Goal: Complete application form

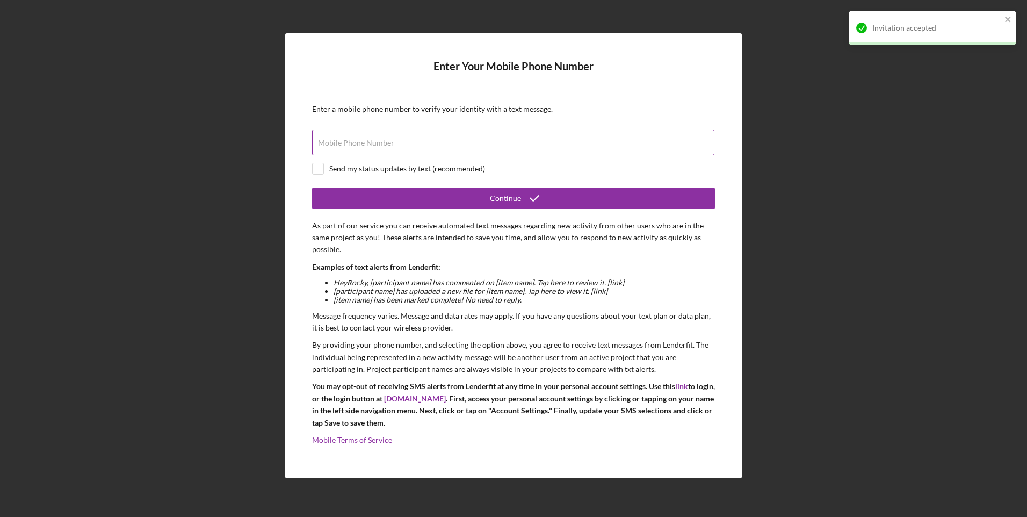
click at [372, 146] on label "Mobile Phone Number" at bounding box center [356, 143] width 76 height 9
click at [372, 146] on input "Mobile Phone Number" at bounding box center [513, 142] width 402 height 26
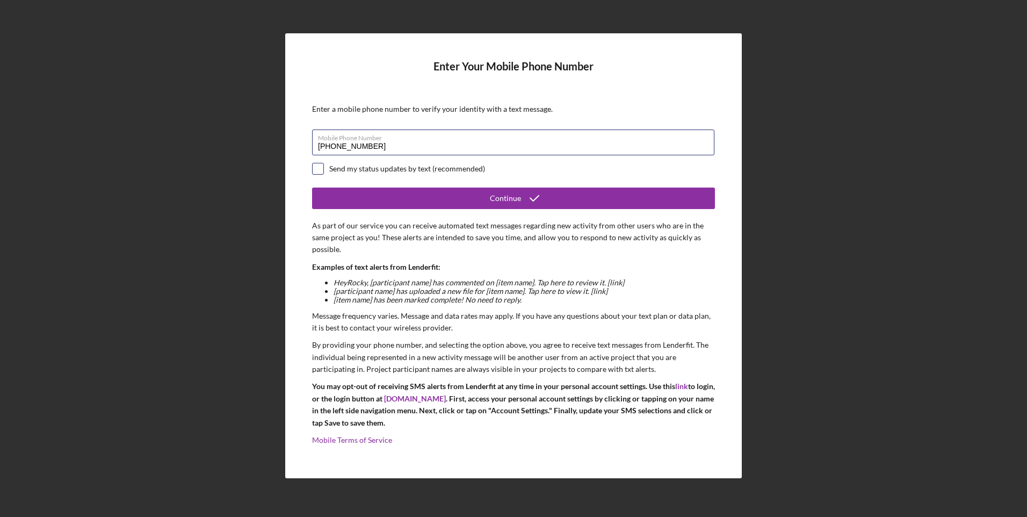
type input "[PHONE_NUMBER]"
click at [322, 170] on input "checkbox" at bounding box center [317, 168] width 11 height 11
checkbox input "true"
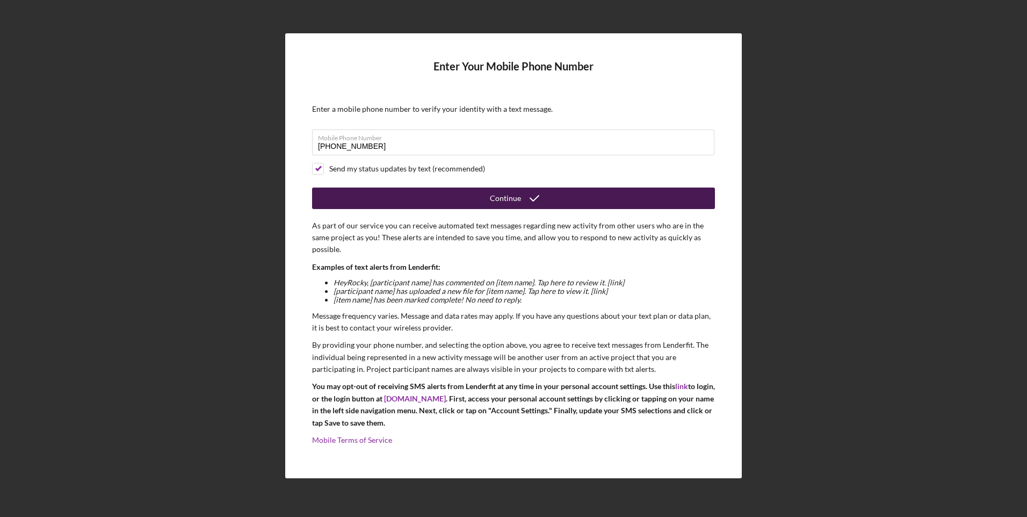
click at [495, 199] on div "Continue" at bounding box center [505, 197] width 31 height 21
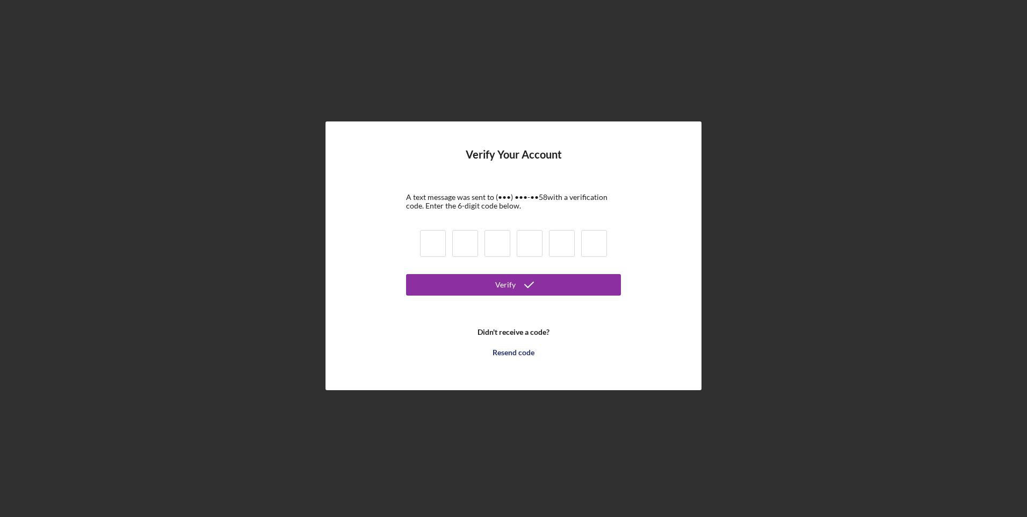
click at [426, 245] on input at bounding box center [433, 243] width 26 height 27
type input "6"
type input "1"
type input "7"
type input "0"
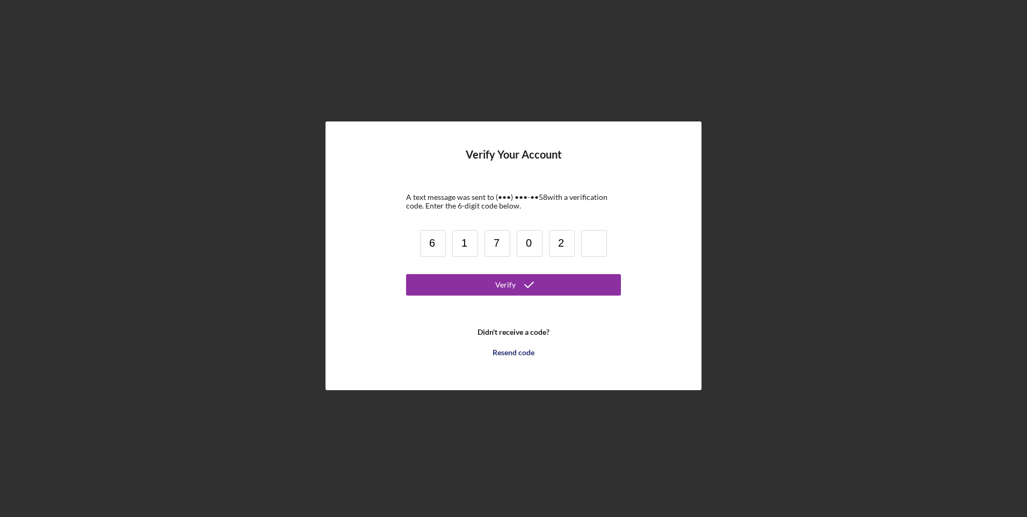
type input "2"
type input "8"
click at [571, 280] on button "Verify" at bounding box center [513, 284] width 215 height 21
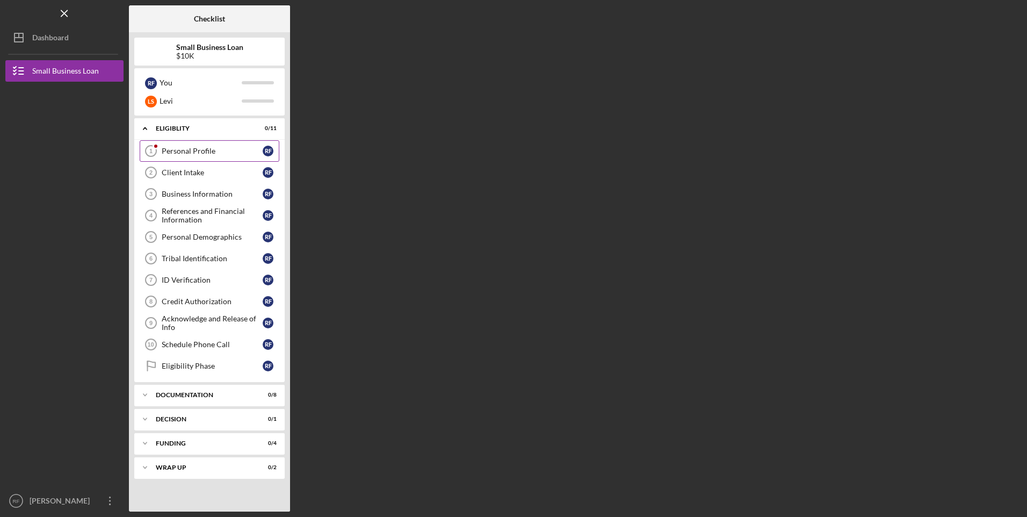
click at [198, 152] on div "Personal Profile" at bounding box center [212, 151] width 101 height 9
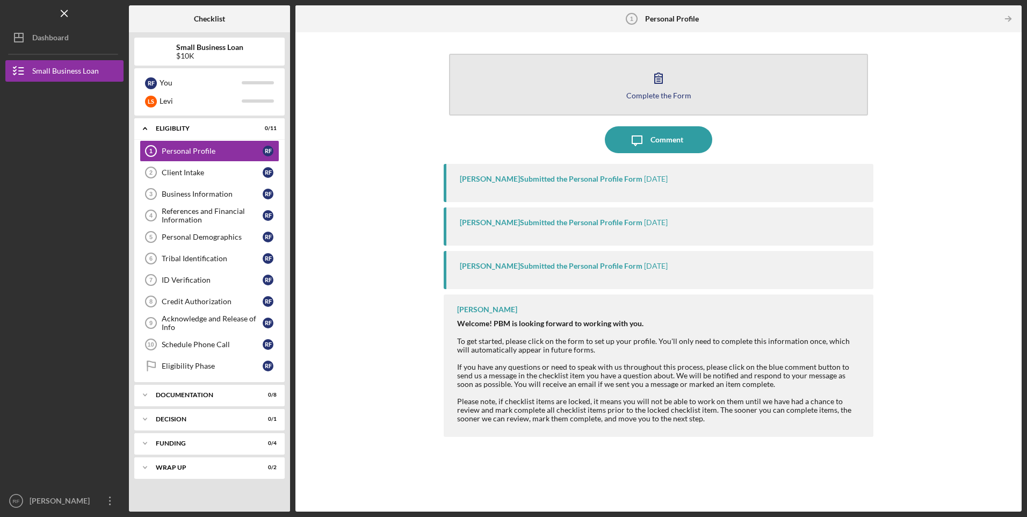
click at [653, 90] on button "Complete the Form Form" at bounding box center [658, 85] width 418 height 62
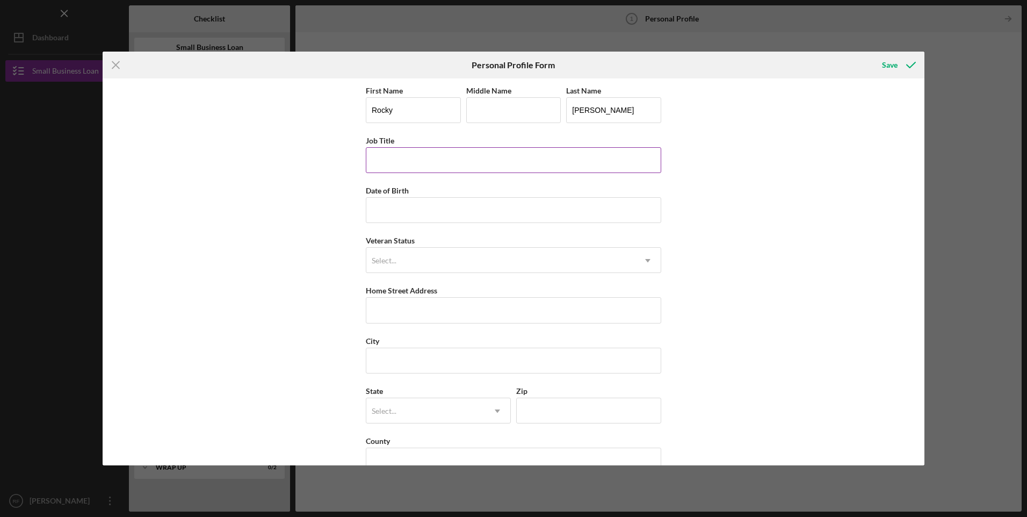
click at [456, 162] on input "Job Title" at bounding box center [513, 160] width 295 height 26
type input "owner"
click at [893, 65] on div "Save" at bounding box center [890, 64] width 16 height 21
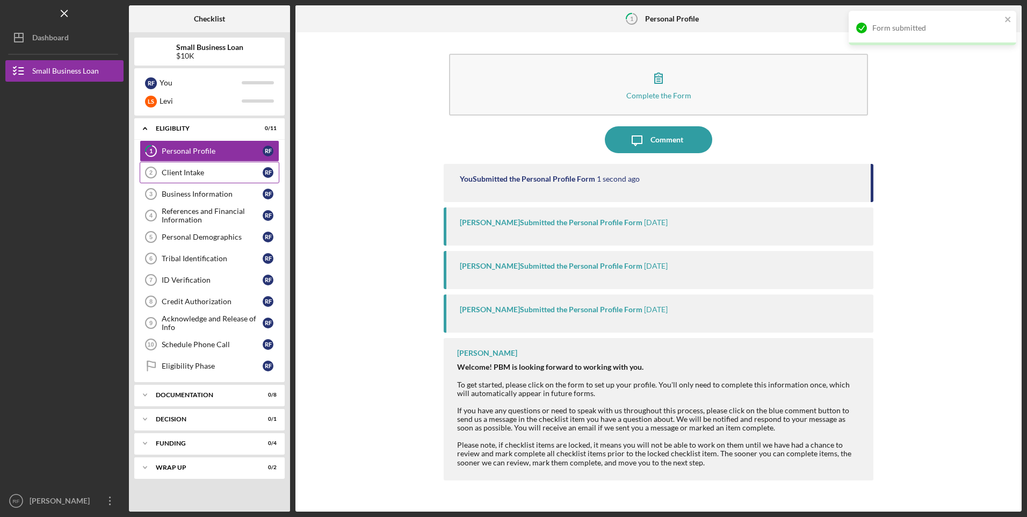
click at [209, 173] on div "Client Intake" at bounding box center [212, 172] width 101 height 9
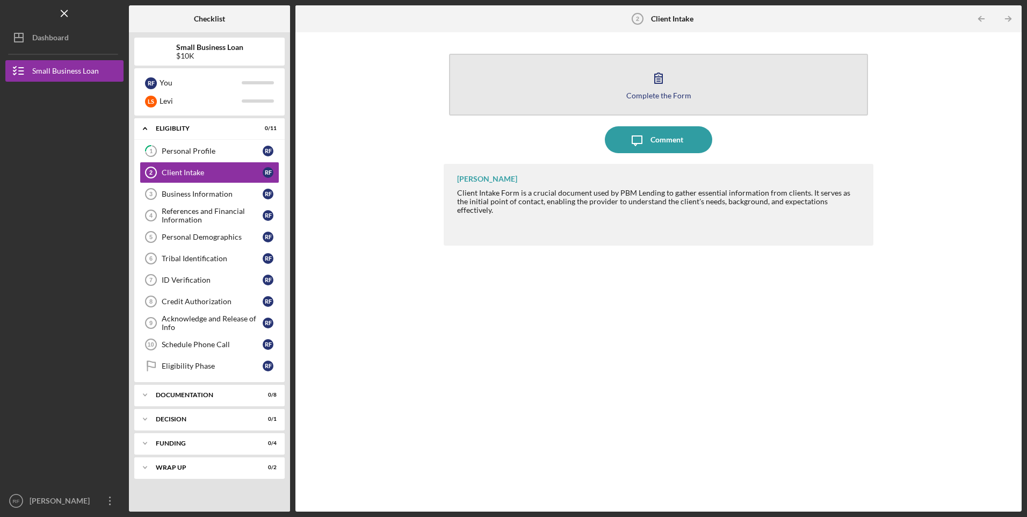
click at [681, 86] on button "Complete the Form Form" at bounding box center [658, 85] width 418 height 62
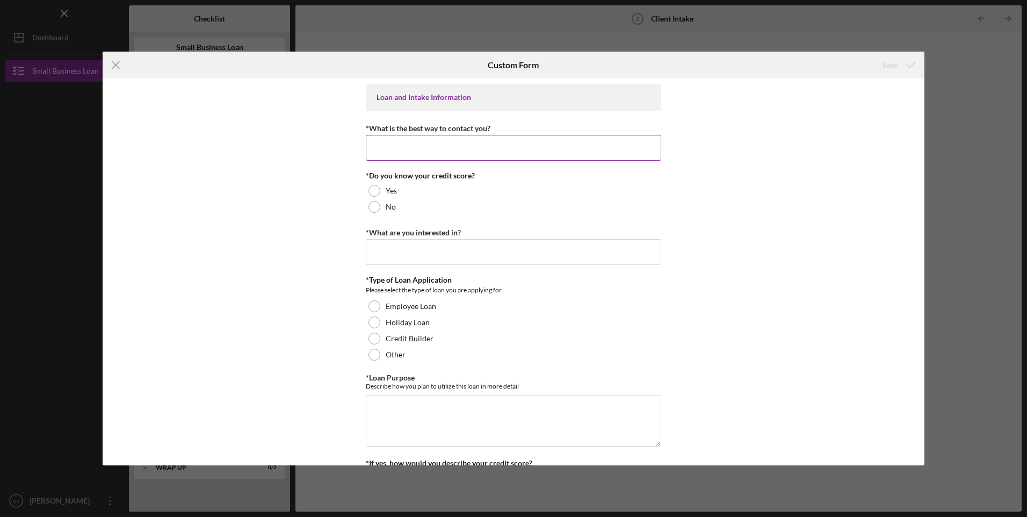
click at [418, 150] on input "*What is the best way to contact you?" at bounding box center [513, 148] width 295 height 26
type input "cell"
click at [373, 188] on div at bounding box center [374, 191] width 12 height 12
click at [368, 206] on div at bounding box center [374, 207] width 12 height 12
click at [433, 249] on input "*What are you interested in?" at bounding box center [513, 252] width 295 height 26
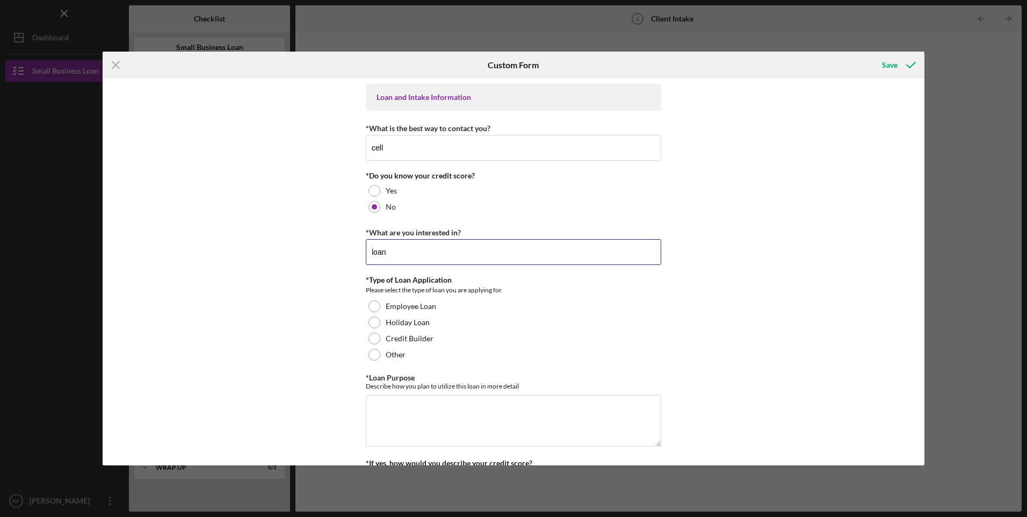
type input "loan"
click at [322, 263] on div "Loan and Intake Information *What is the best way to contact you? cell *Do you …" at bounding box center [513, 271] width 821 height 387
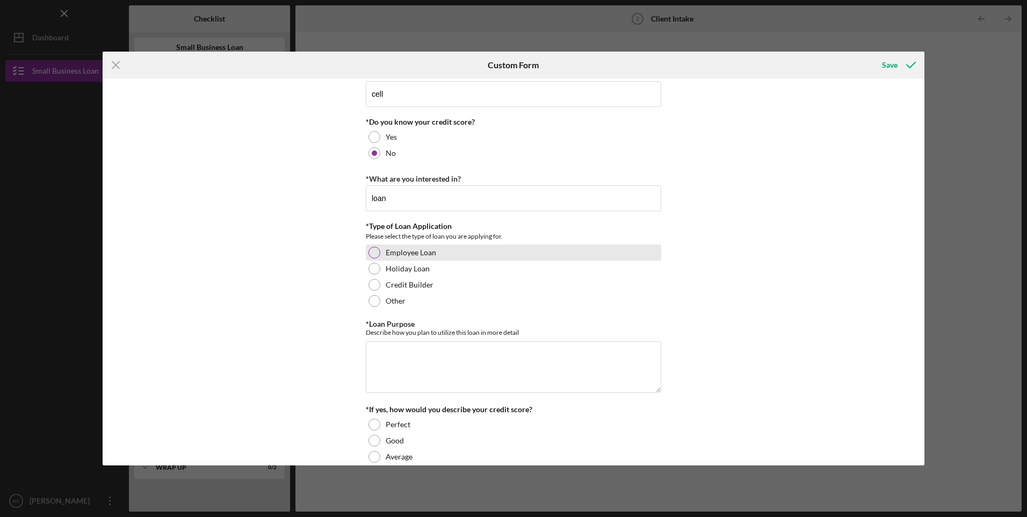
scroll to position [107, 0]
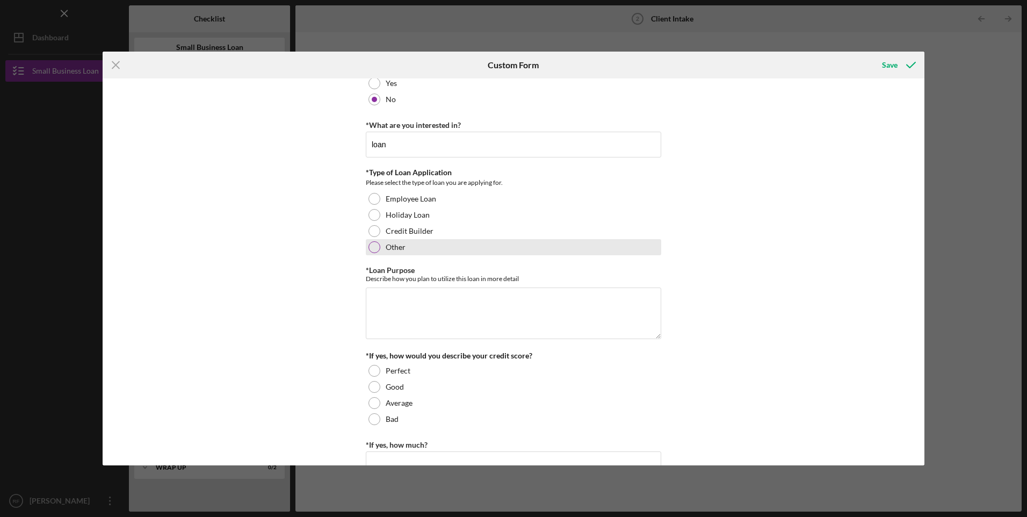
click at [373, 249] on div at bounding box center [374, 247] width 12 height 12
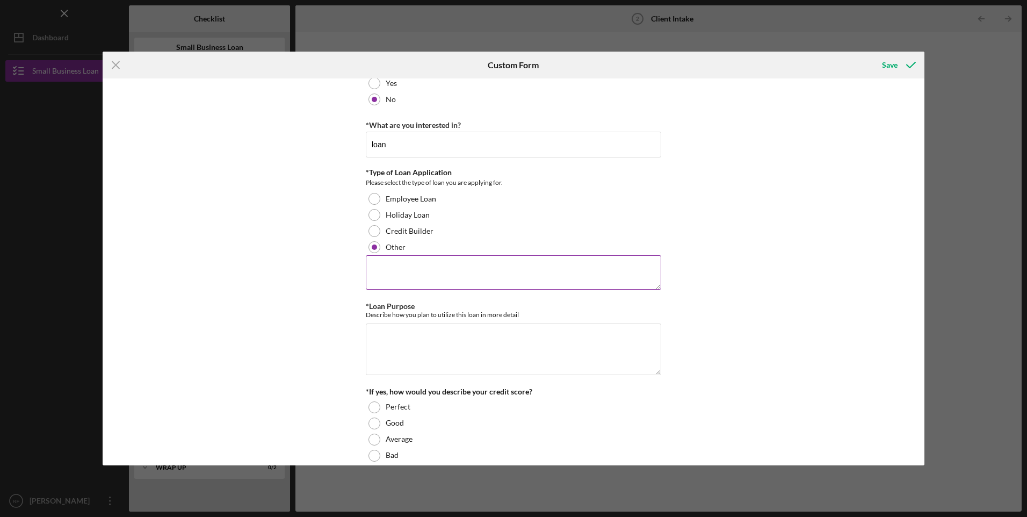
click at [414, 279] on textarea at bounding box center [513, 272] width 295 height 34
type textarea "buisness"
click at [445, 333] on textarea "*Loan Purpose" at bounding box center [513, 349] width 295 height 52
type textarea "buisness needs"
click at [346, 356] on div "Loan and Intake Information *What is the best way to contact you? cell *Do you …" at bounding box center [513, 271] width 821 height 387
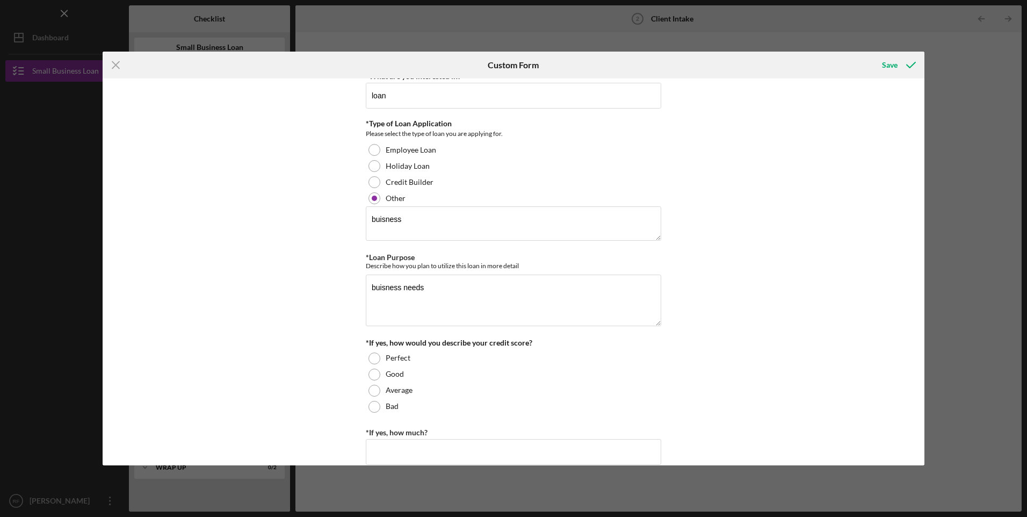
scroll to position [215, 0]
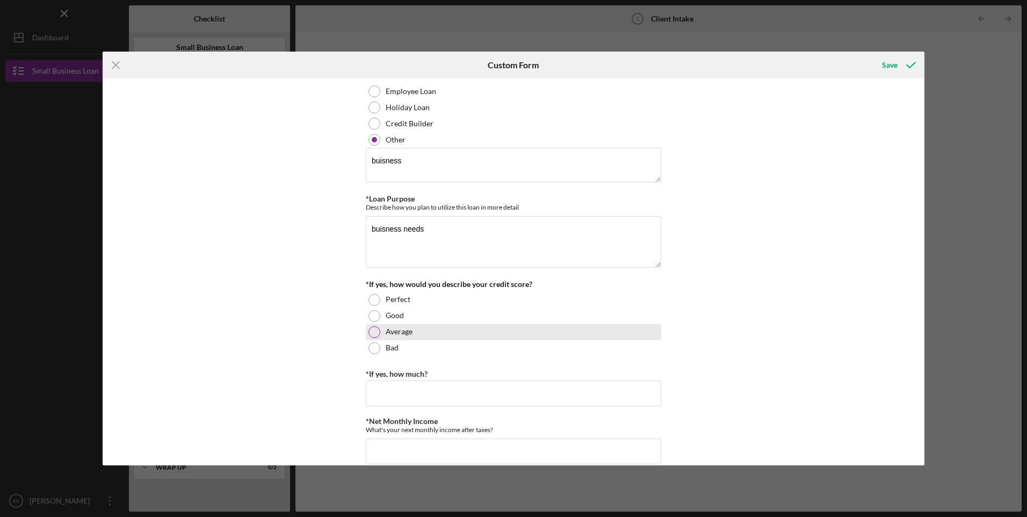
click at [398, 329] on label "Average" at bounding box center [399, 331] width 27 height 9
click at [527, 332] on div "Average" at bounding box center [513, 332] width 295 height 16
click at [311, 348] on div "Loan and Intake Information *What is the best way to contact you? cell *Do you …" at bounding box center [513, 271] width 821 height 387
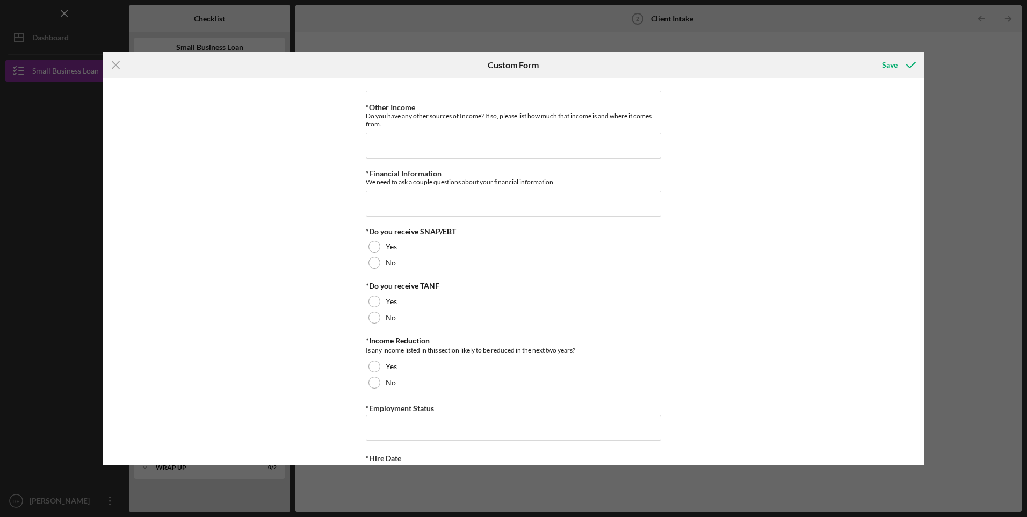
scroll to position [698, 0]
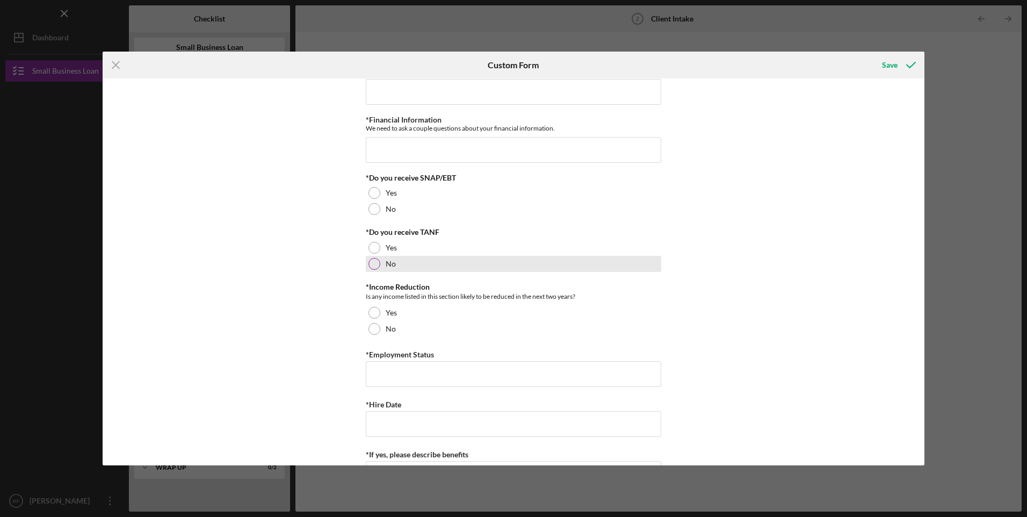
click at [380, 261] on div "No" at bounding box center [513, 264] width 295 height 16
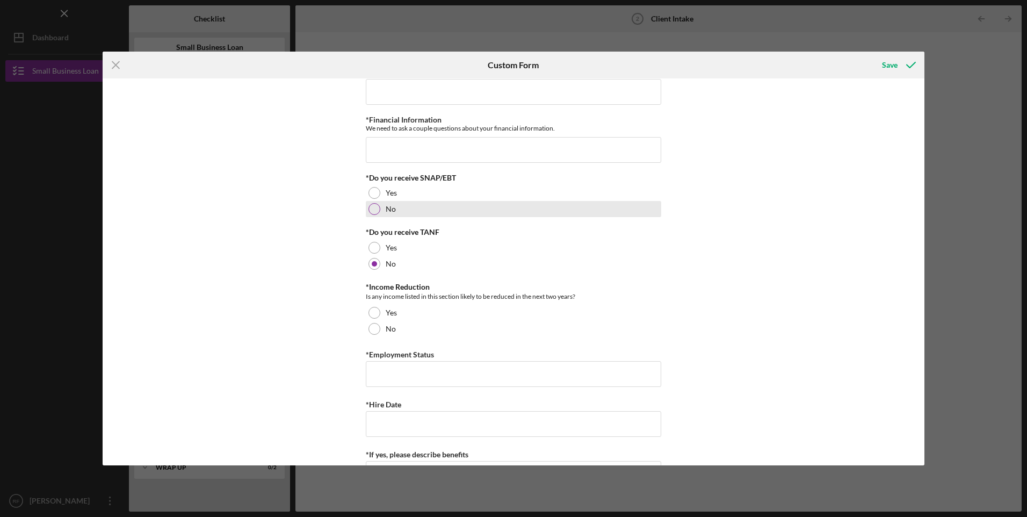
click at [373, 205] on div at bounding box center [374, 209] width 12 height 12
click at [338, 265] on div "Loan and Intake Information *What is the best way to contact you? cell *Do you …" at bounding box center [513, 271] width 821 height 387
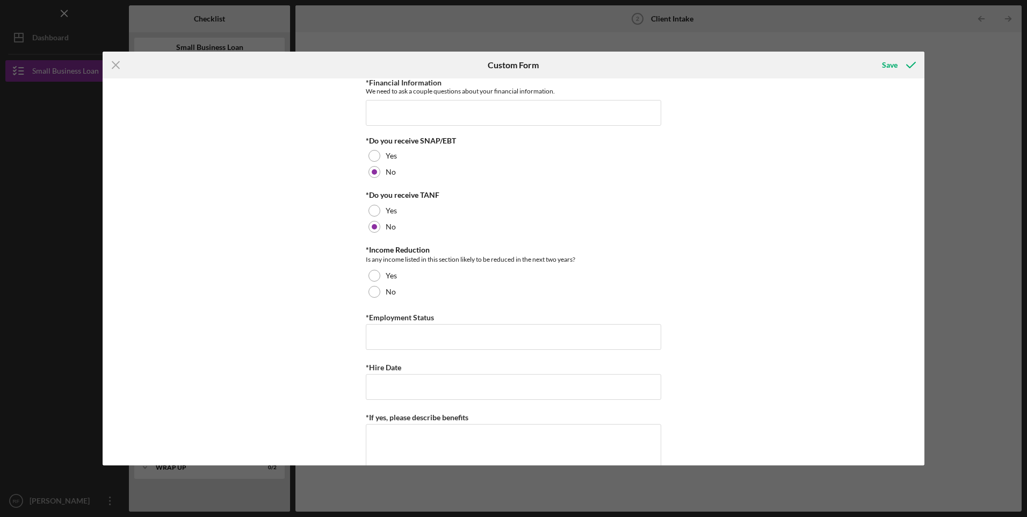
scroll to position [752, 0]
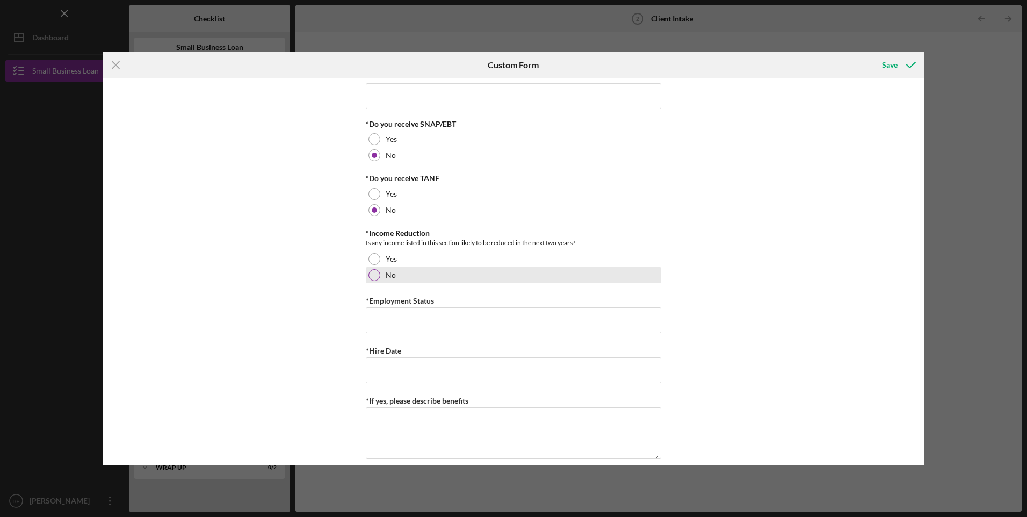
click at [375, 278] on div at bounding box center [374, 275] width 12 height 12
click at [331, 295] on div "Loan and Intake Information *What is the best way to contact you? cell *Do you …" at bounding box center [513, 271] width 821 height 387
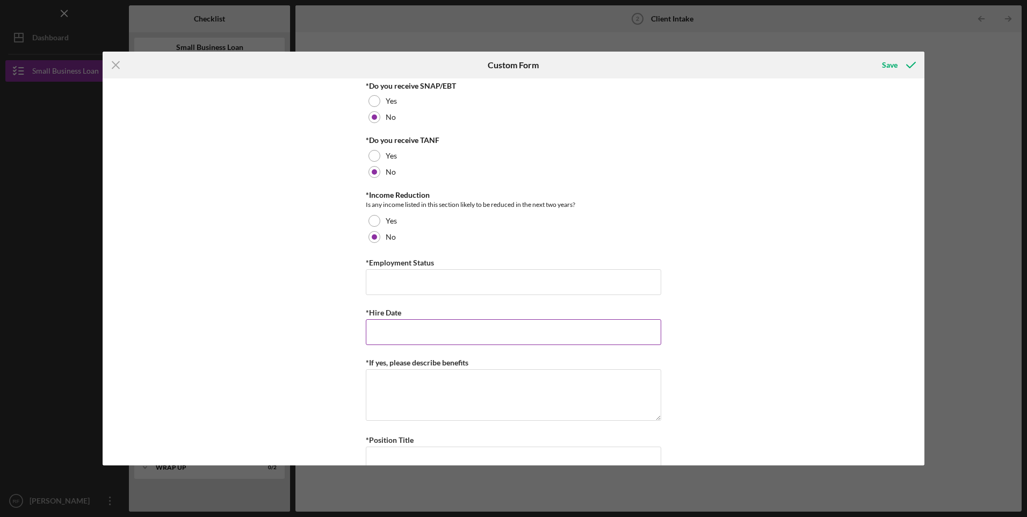
scroll to position [859, 0]
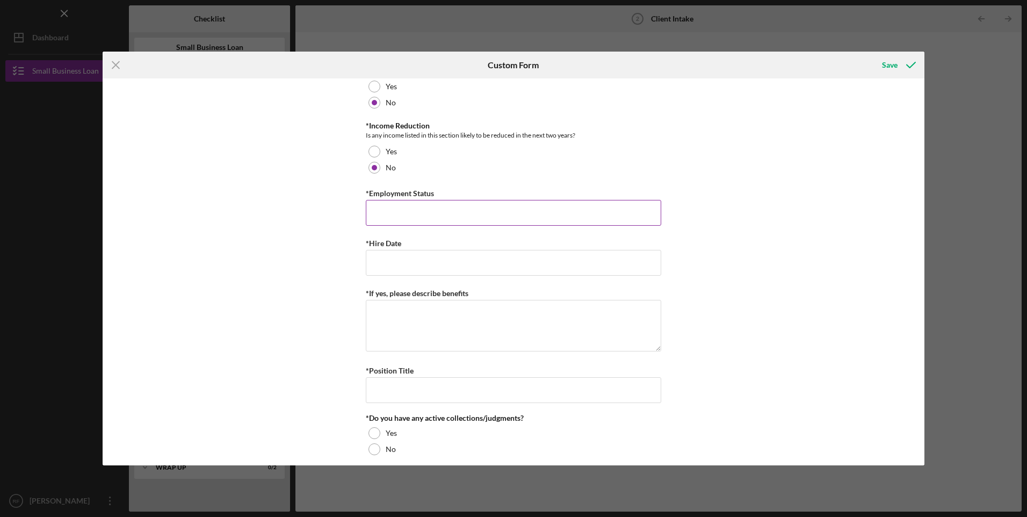
click at [413, 215] on input "*Employment Status" at bounding box center [513, 213] width 295 height 26
type input "self employed"
click at [419, 255] on input "*Hire Date" at bounding box center [513, 263] width 295 height 26
type input "[DATE]"
click at [424, 330] on textarea "*If yes, please describe benefits" at bounding box center [513, 326] width 295 height 52
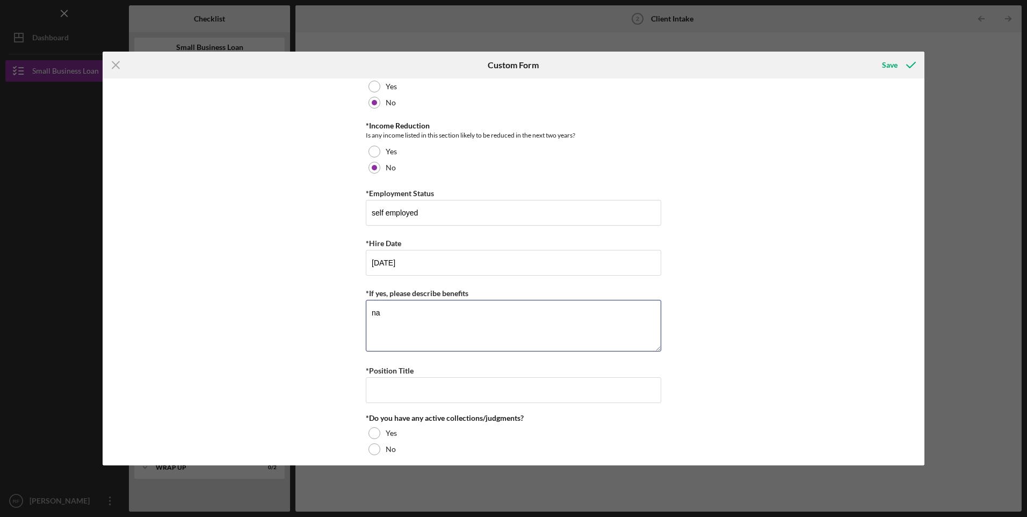
type textarea "na"
click at [349, 347] on div "Loan and Intake Information *What is the best way to contact you? cell *Do you …" at bounding box center [513, 271] width 821 height 387
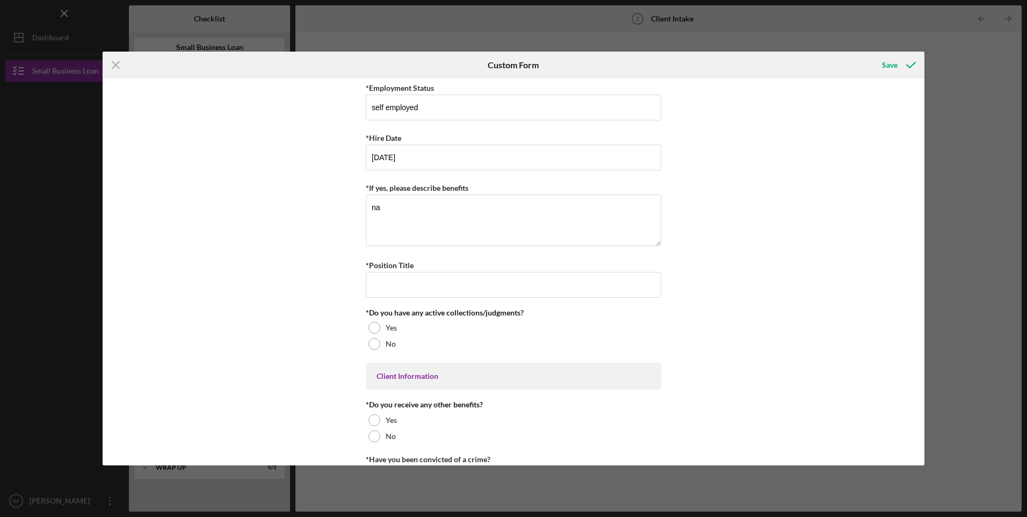
scroll to position [966, 0]
click at [424, 280] on input "*Position Title" at bounding box center [513, 283] width 295 height 26
type input "owner"
click at [295, 345] on div "Loan and Intake Information *What is the best way to contact you? cell *Do you …" at bounding box center [513, 271] width 821 height 387
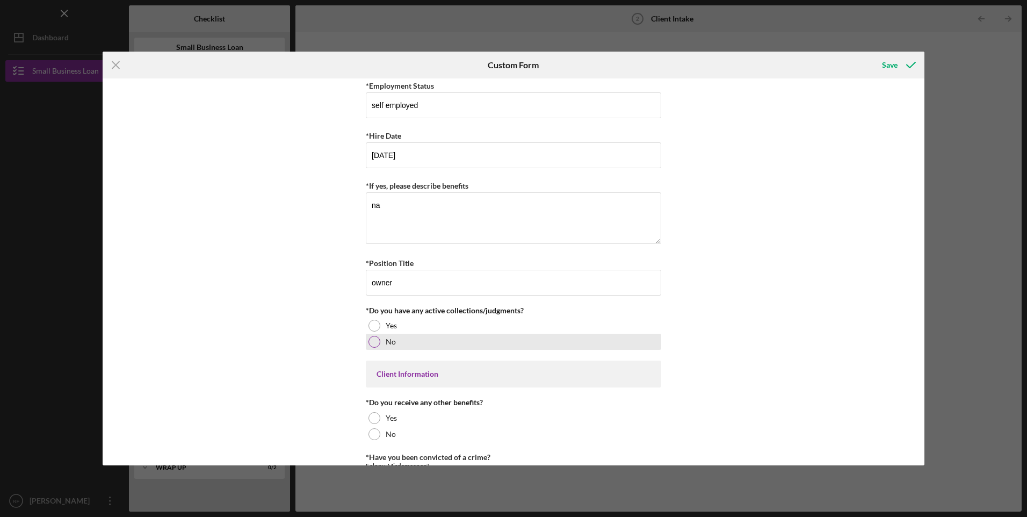
click at [374, 339] on div at bounding box center [374, 342] width 12 height 12
click at [329, 339] on div "Loan and Intake Information *What is the best way to contact you? cell *Do you …" at bounding box center [513, 271] width 821 height 387
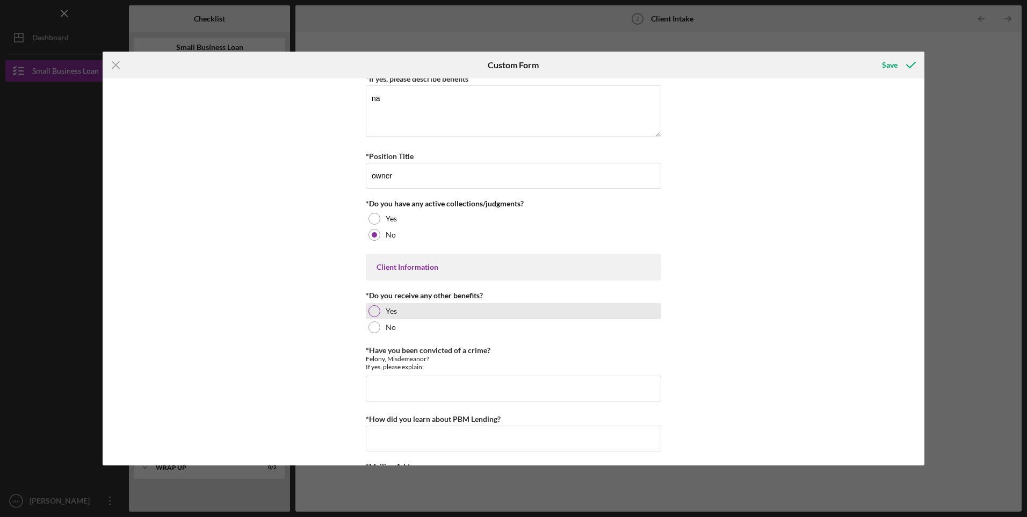
scroll to position [1074, 0]
drag, startPoint x: 367, startPoint y: 325, endPoint x: 325, endPoint y: 331, distance: 42.3
click at [366, 326] on div "No" at bounding box center [513, 326] width 295 height 16
click at [320, 335] on div "Loan and Intake Information *What is the best way to contact you? cell *Do you …" at bounding box center [513, 271] width 821 height 387
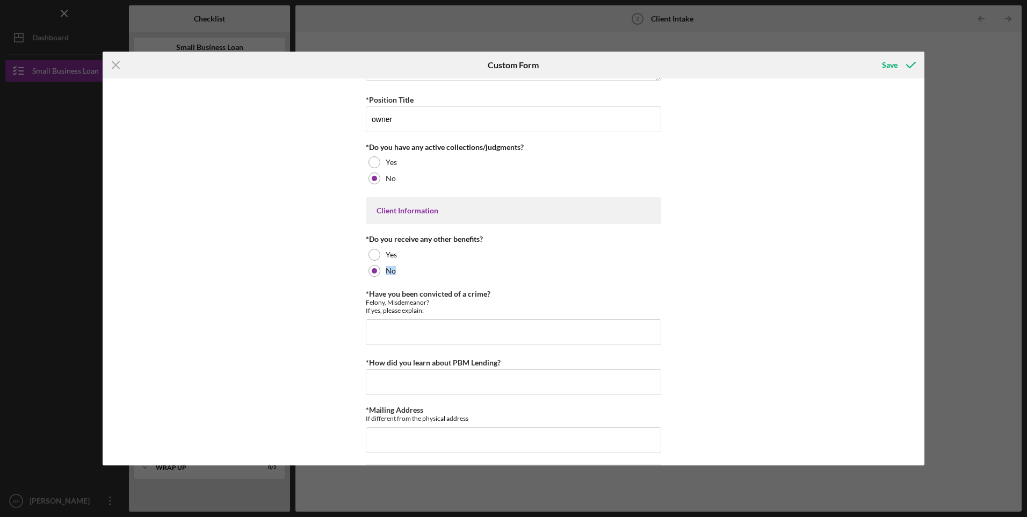
scroll to position [1181, 0]
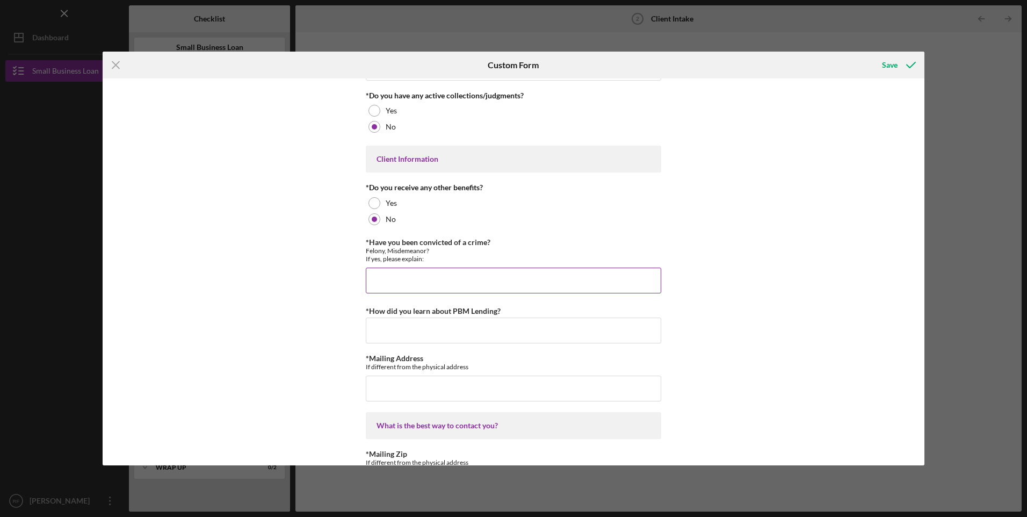
click at [436, 286] on input "*Have you been convicted of a crime?" at bounding box center [513, 280] width 295 height 26
type input "no"
click at [319, 306] on div "Loan and Intake Information *What is the best way to contact you? cell *Do you …" at bounding box center [513, 271] width 821 height 387
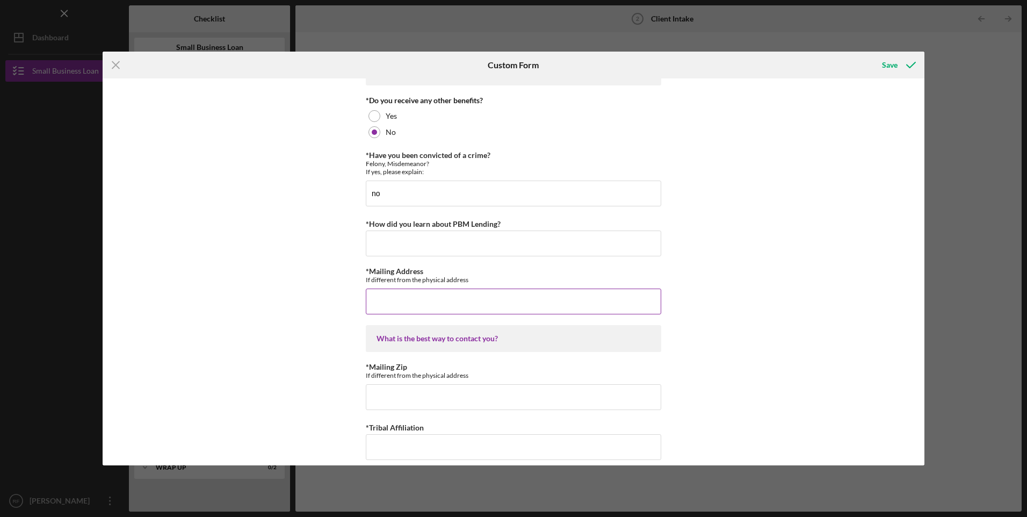
scroll to position [1289, 0]
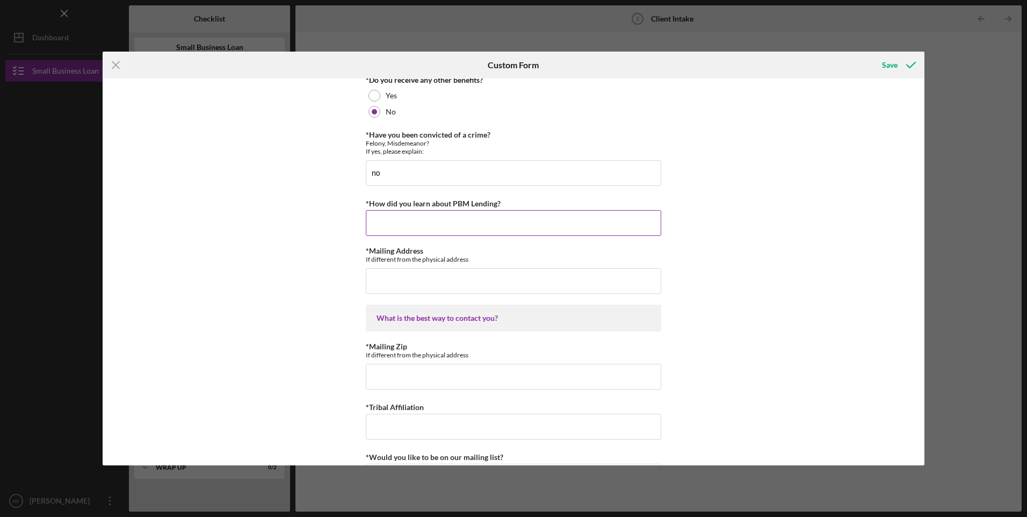
click at [427, 230] on input "*How did you learn about PBM Lending?" at bounding box center [513, 223] width 295 height 26
type input "osage"
click at [302, 292] on div "Loan and Intake Information *What is the best way to contact you? cell *Do you …" at bounding box center [513, 271] width 821 height 387
click at [389, 280] on input "*Mailing Address" at bounding box center [513, 281] width 295 height 26
type input "[STREET_ADDRESS]"
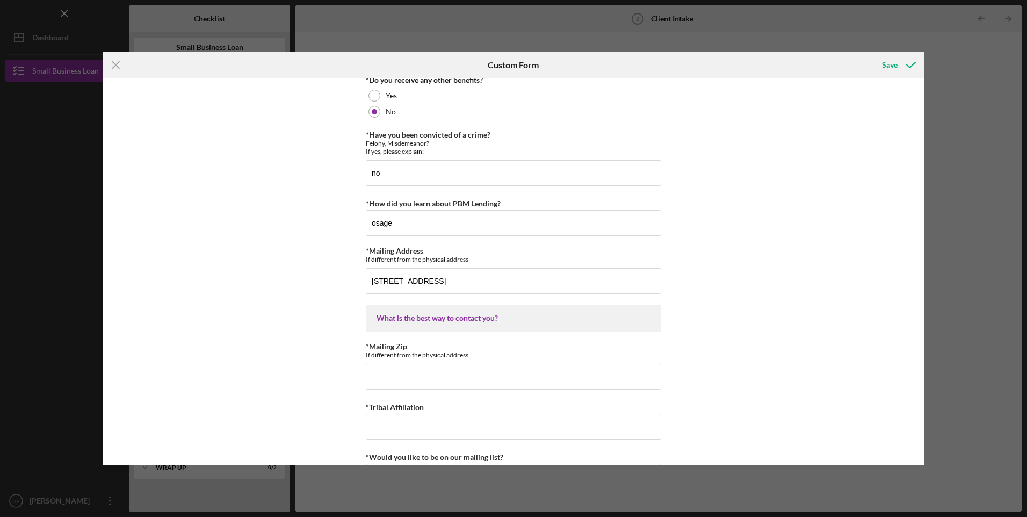
click at [345, 341] on div "Loan and Intake Information *What is the best way to contact you? cell *Do you …" at bounding box center [513, 271] width 821 height 387
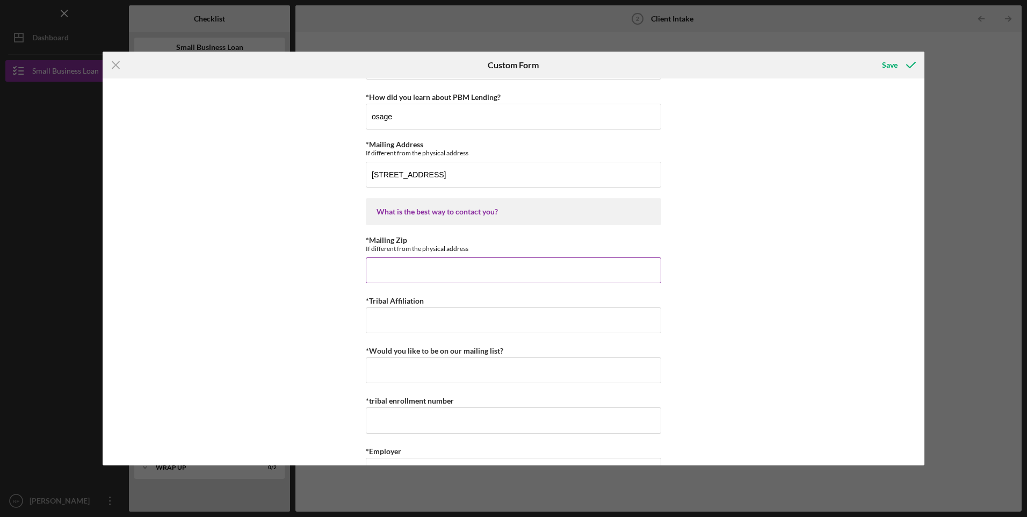
scroll to position [1396, 0]
click at [451, 265] on input "*Mailing Zip" at bounding box center [513, 269] width 295 height 26
type input "74127"
click at [398, 317] on input "*Tribal Affiliation" at bounding box center [513, 319] width 295 height 26
type input "osage"
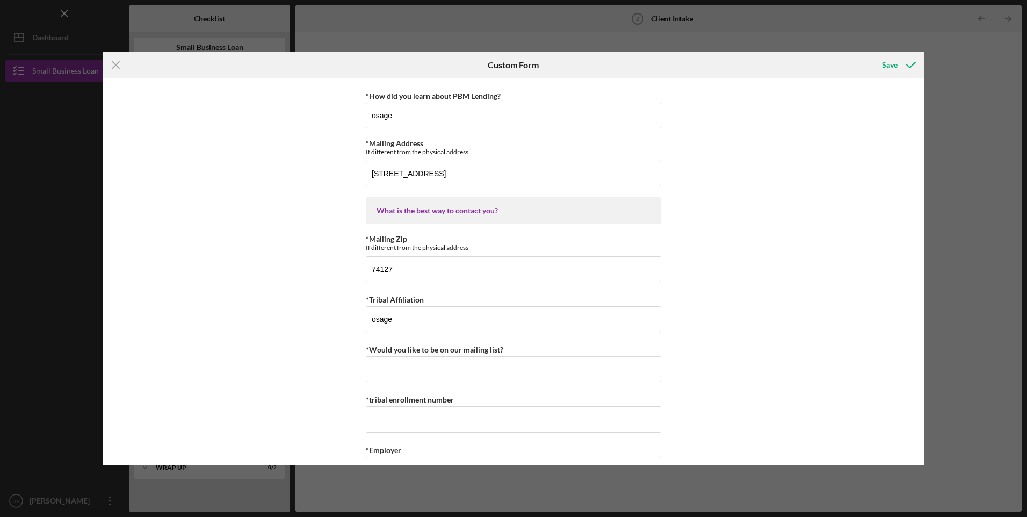
click at [323, 341] on div "Loan and Intake Information *What is the best way to contact you? cell *Do you …" at bounding box center [513, 271] width 821 height 387
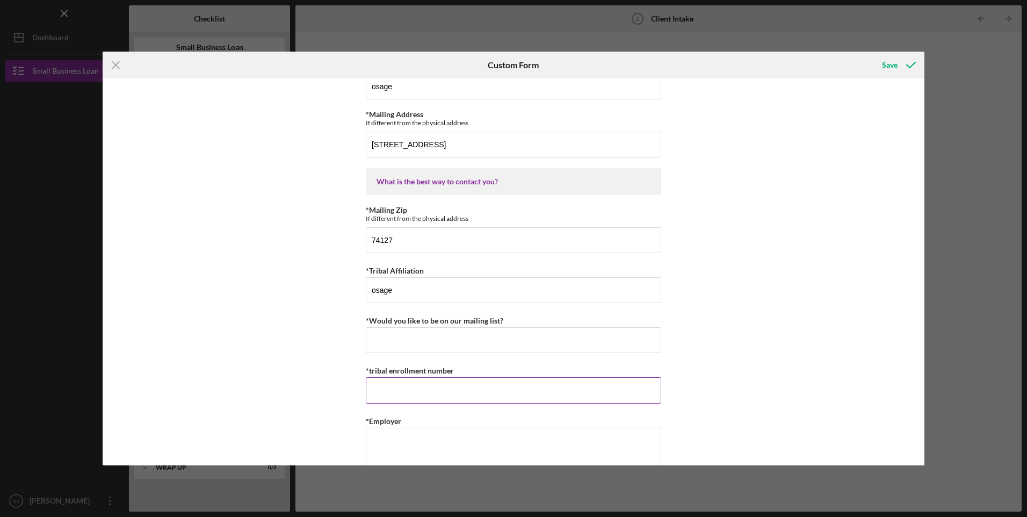
scroll to position [1450, 0]
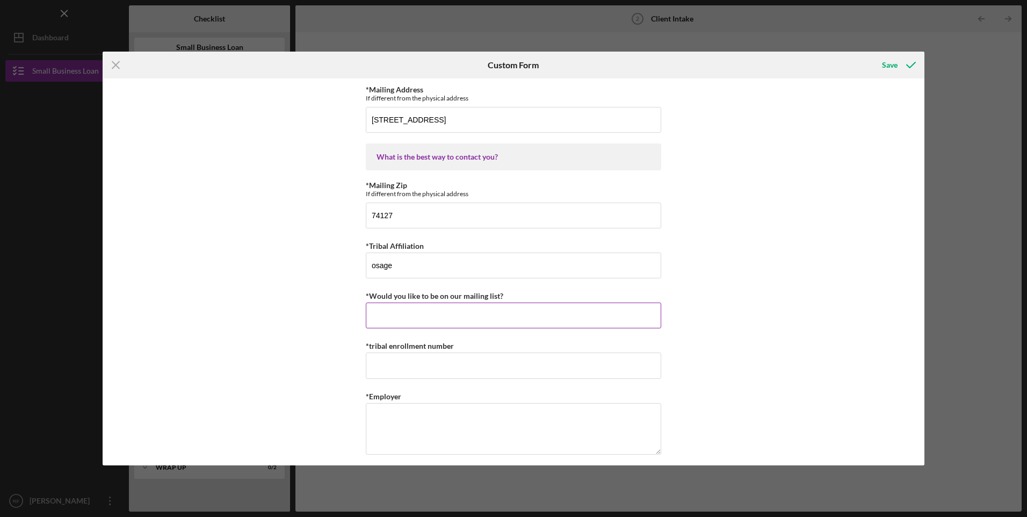
click at [460, 318] on input "*Would you like to be on our mailing list?" at bounding box center [513, 315] width 295 height 26
type input "yes"
click at [296, 318] on div "Loan and Intake Information *What is the best way to contact you? cell *Do you …" at bounding box center [513, 271] width 821 height 387
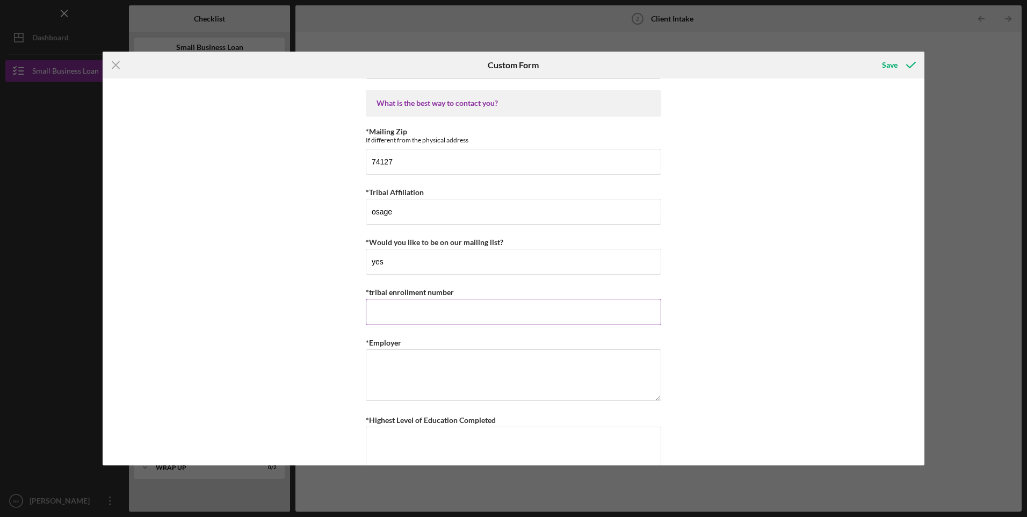
click at [448, 306] on input "*tribal enrollment number" at bounding box center [513, 312] width 295 height 26
click at [304, 329] on div "Loan and Intake Information *What is the best way to contact you? cell *Do you …" at bounding box center [513, 271] width 821 height 387
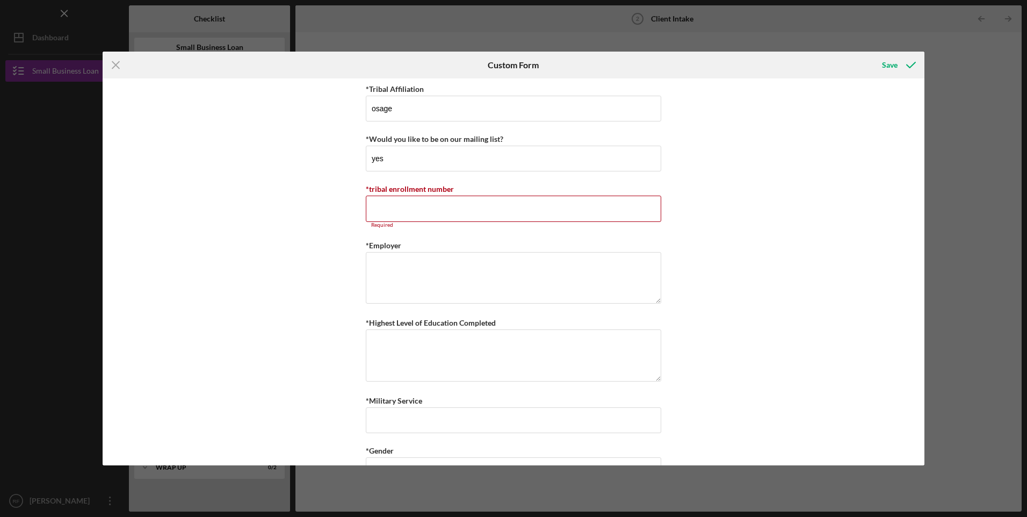
scroll to position [1611, 0]
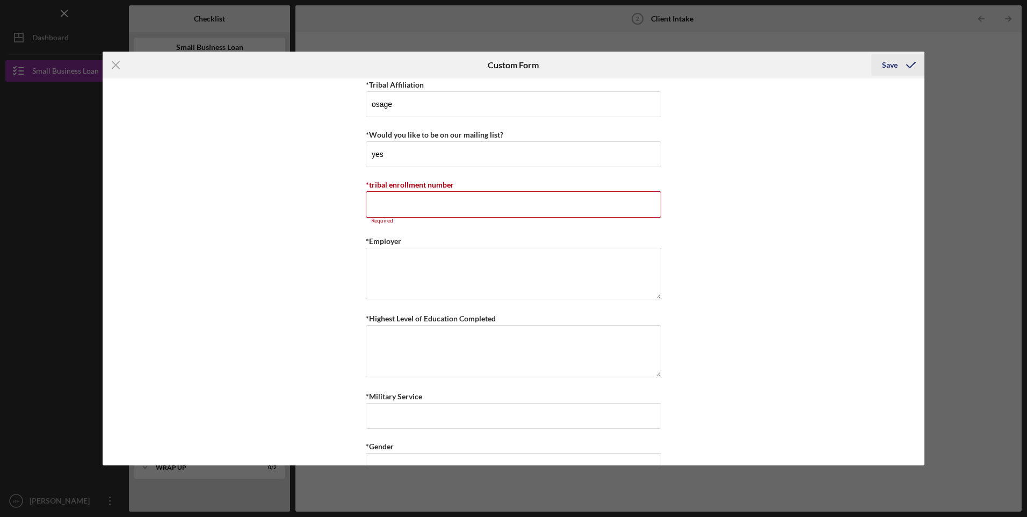
click at [895, 63] on div "Save" at bounding box center [890, 64] width 16 height 21
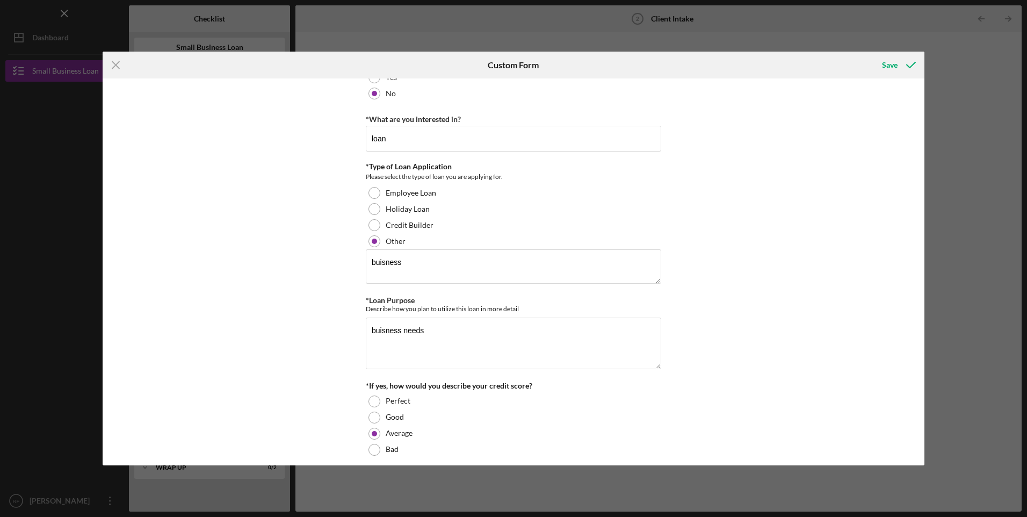
scroll to position [0, 0]
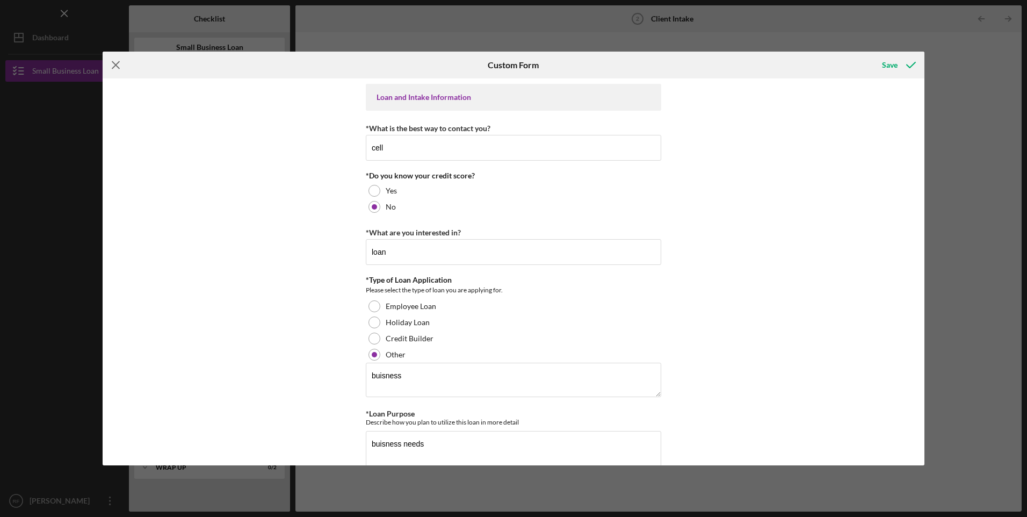
click at [117, 66] on line at bounding box center [115, 65] width 7 height 7
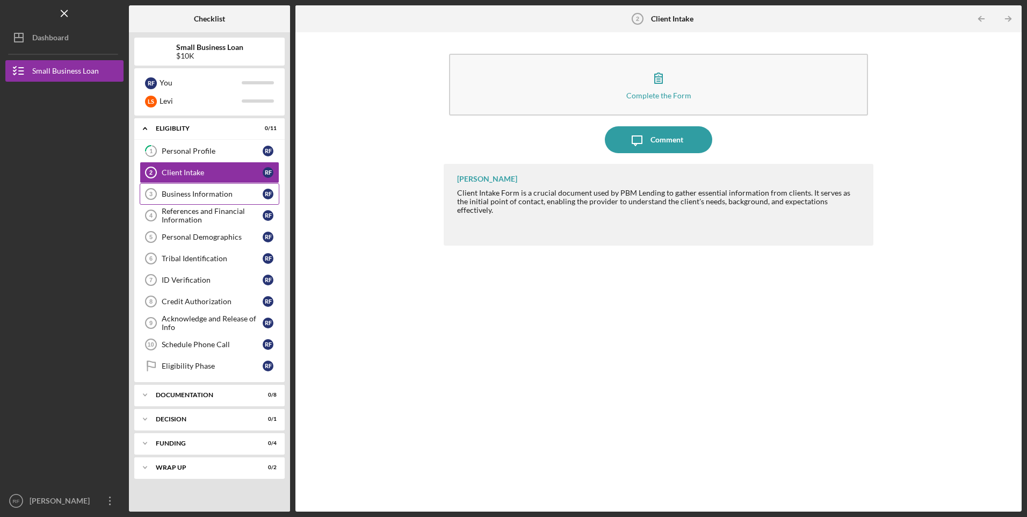
click at [198, 197] on div "Business Information" at bounding box center [212, 194] width 101 height 9
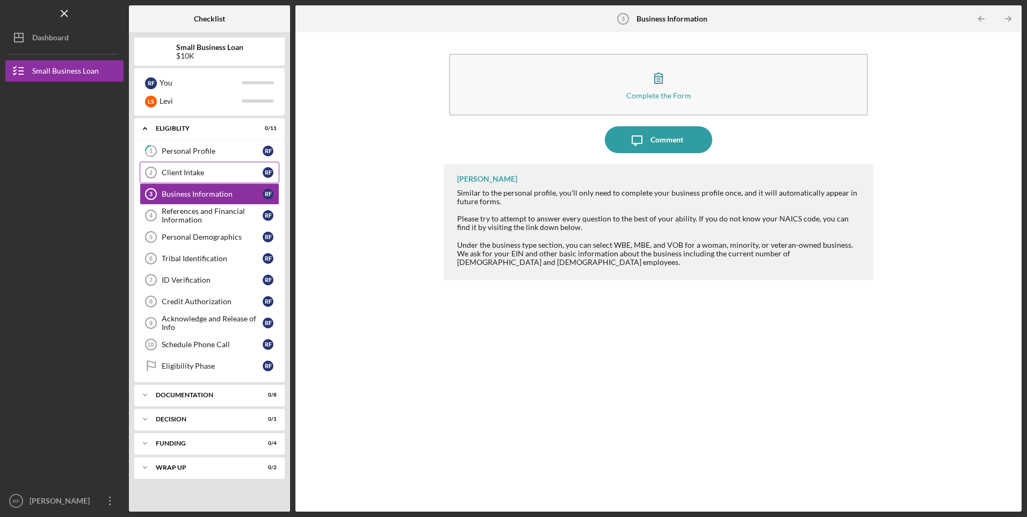
click at [194, 164] on link "Client Intake 2 Client Intake R F" at bounding box center [210, 172] width 140 height 21
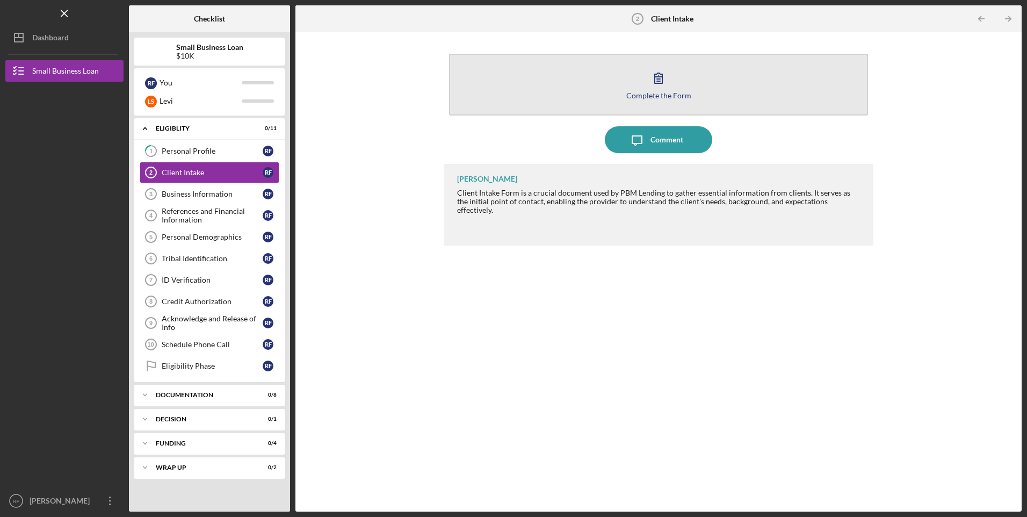
click at [681, 99] on button "Complete the Form Form" at bounding box center [658, 85] width 418 height 62
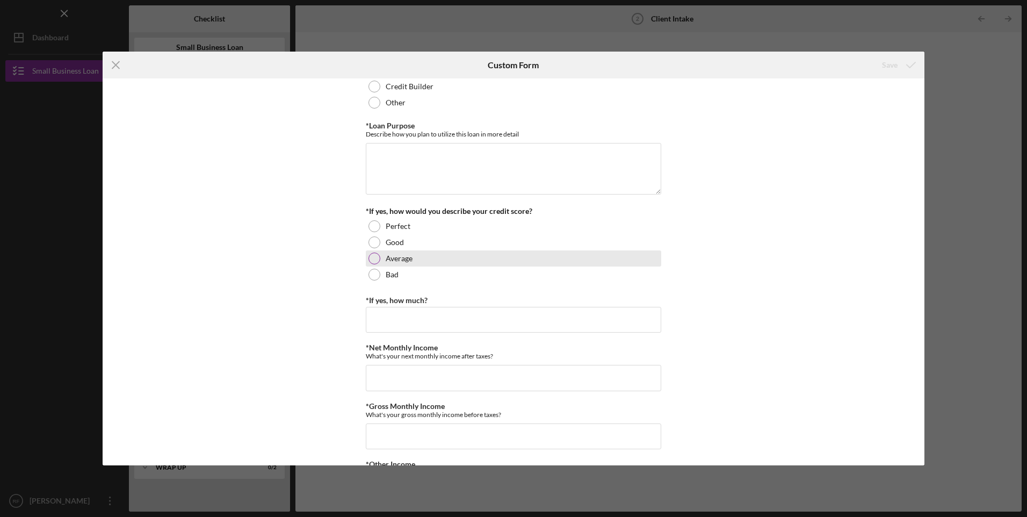
scroll to position [268, 0]
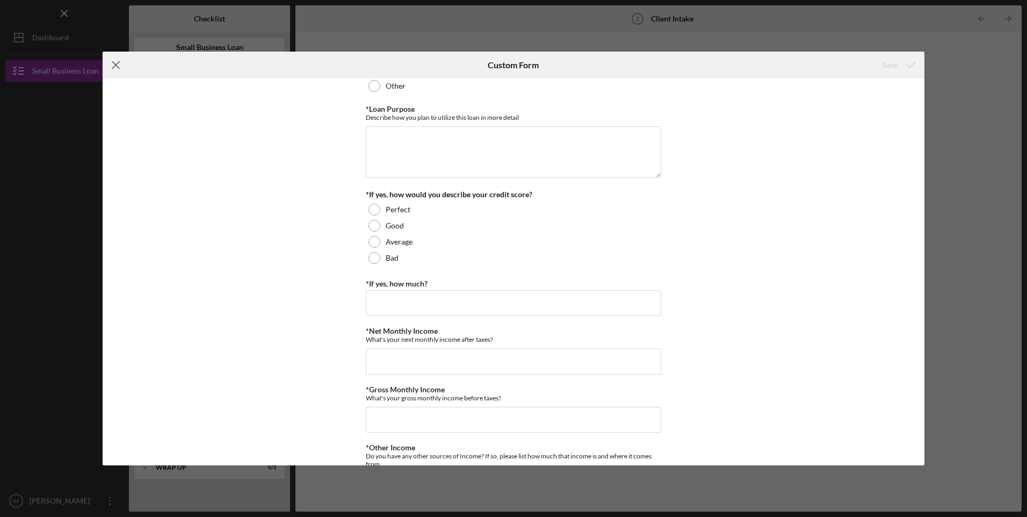
click at [119, 66] on icon "Icon/Menu Close" at bounding box center [116, 65] width 27 height 27
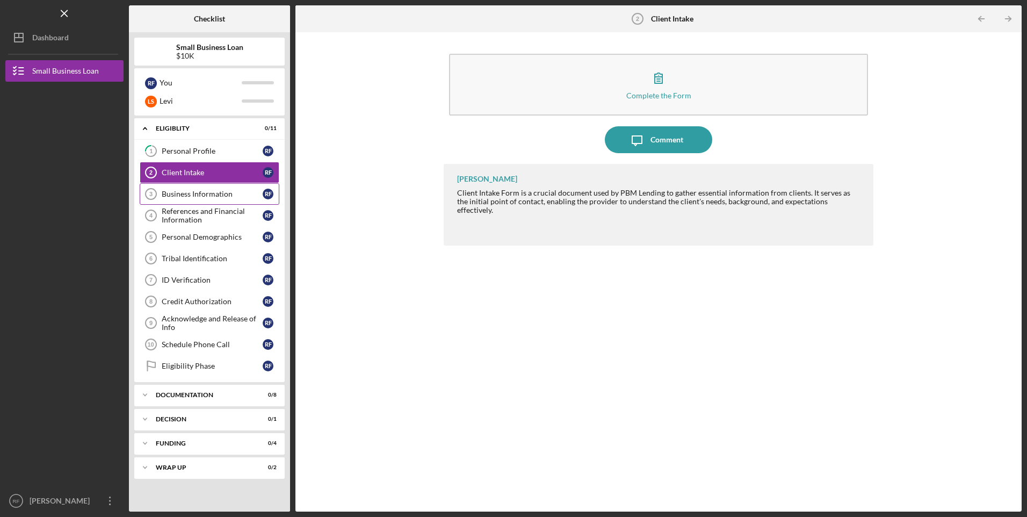
click at [193, 194] on div "Business Information" at bounding box center [212, 194] width 101 height 9
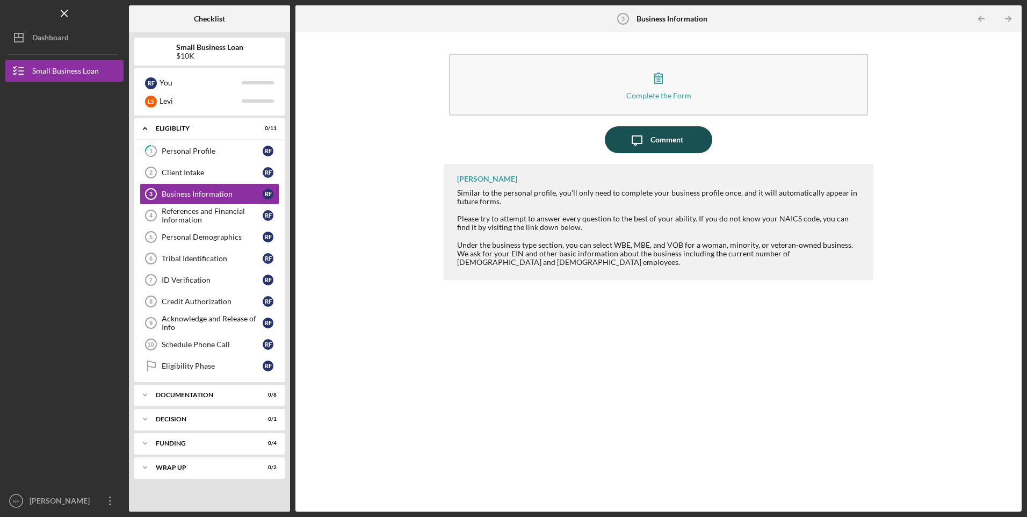
click at [689, 137] on button "Icon/Message Comment" at bounding box center [658, 139] width 107 height 27
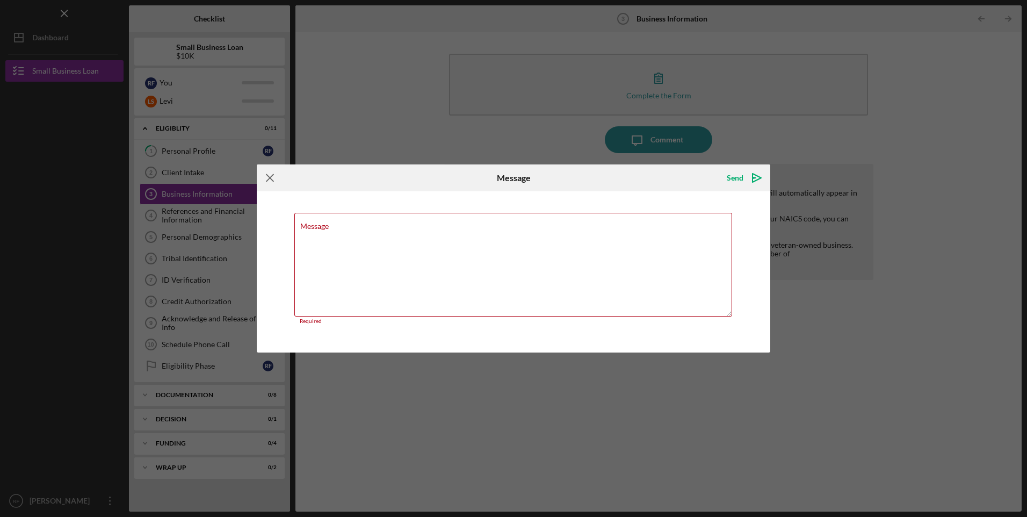
click at [264, 180] on icon "Icon/Menu Close" at bounding box center [270, 177] width 27 height 27
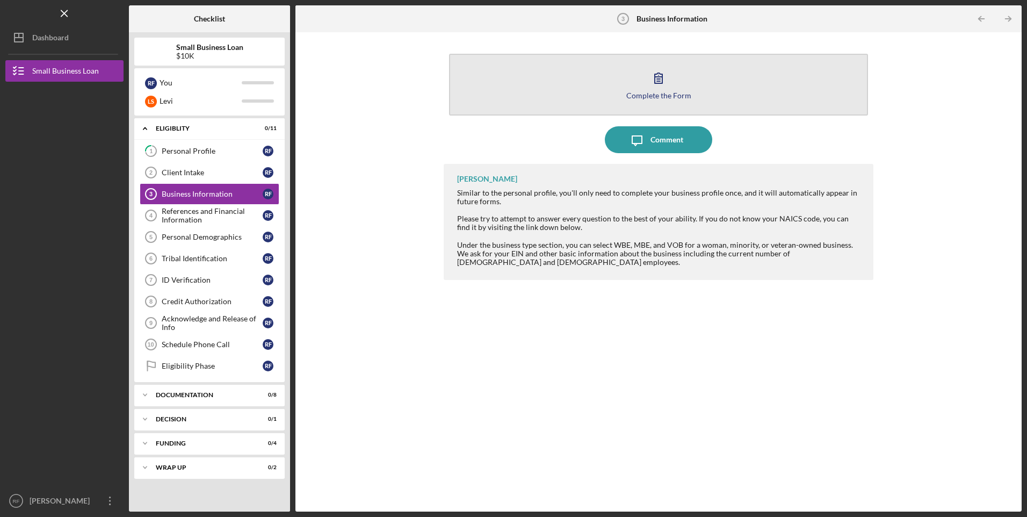
click at [669, 96] on div "Complete the Form" at bounding box center [658, 95] width 65 height 8
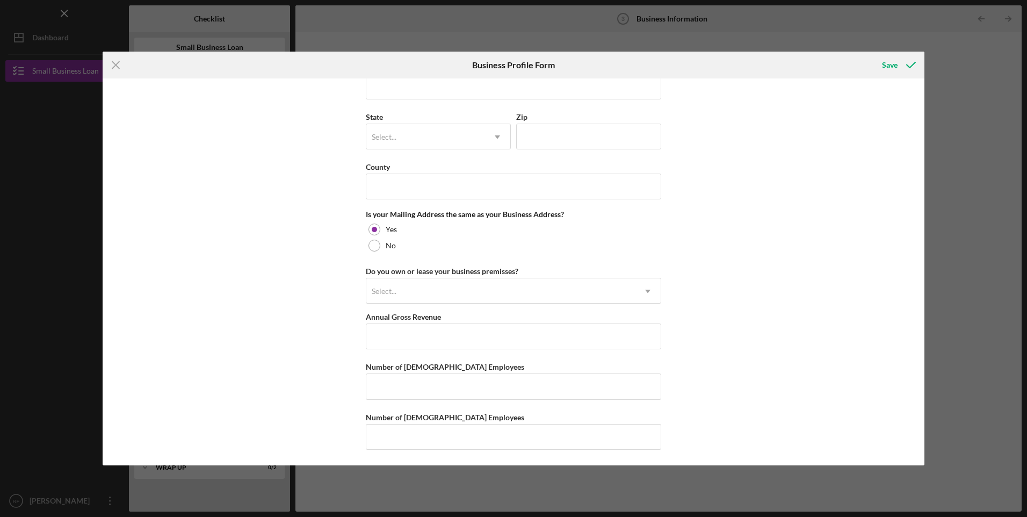
scroll to position [756, 0]
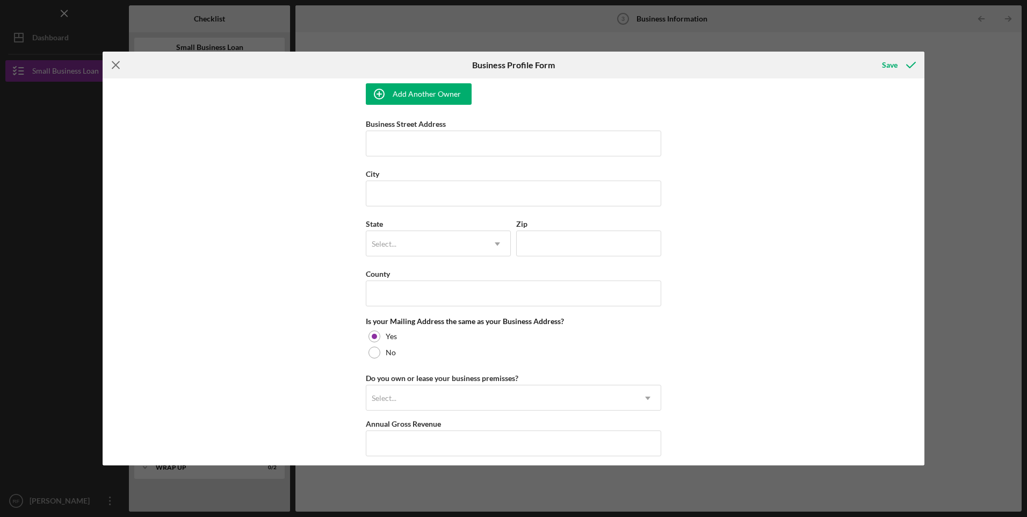
click at [118, 64] on icon "Icon/Menu Close" at bounding box center [116, 65] width 27 height 27
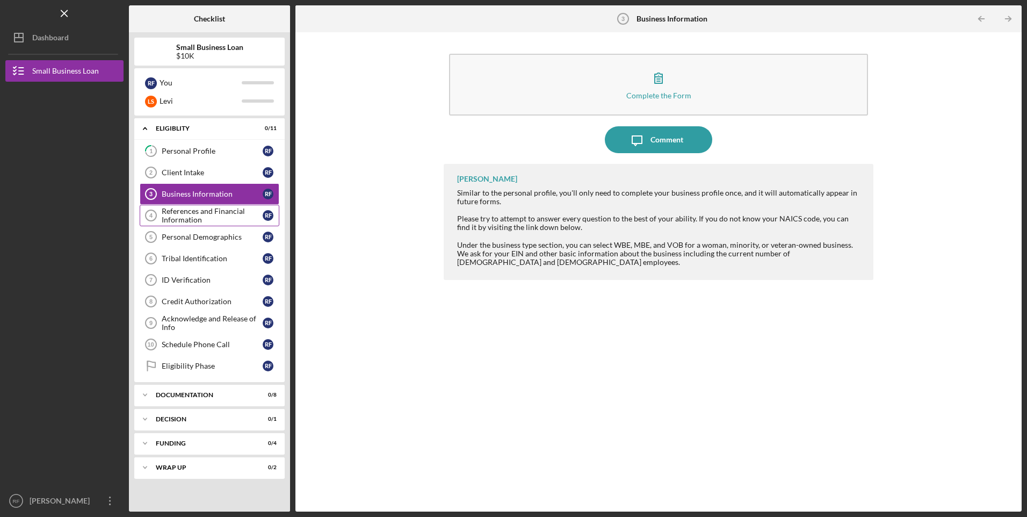
click at [185, 217] on div "References and Financial Information" at bounding box center [212, 215] width 101 height 17
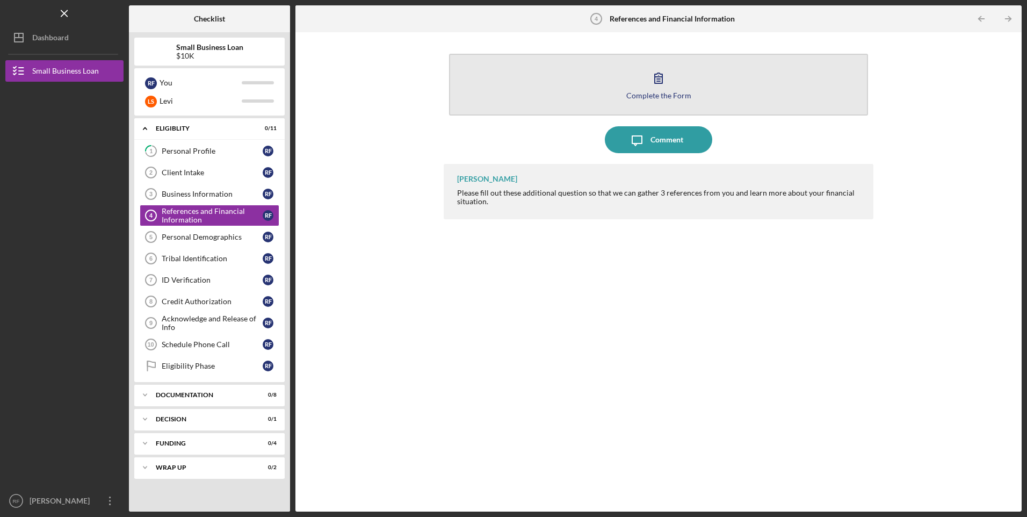
click at [657, 93] on div "Complete the Form" at bounding box center [658, 95] width 65 height 8
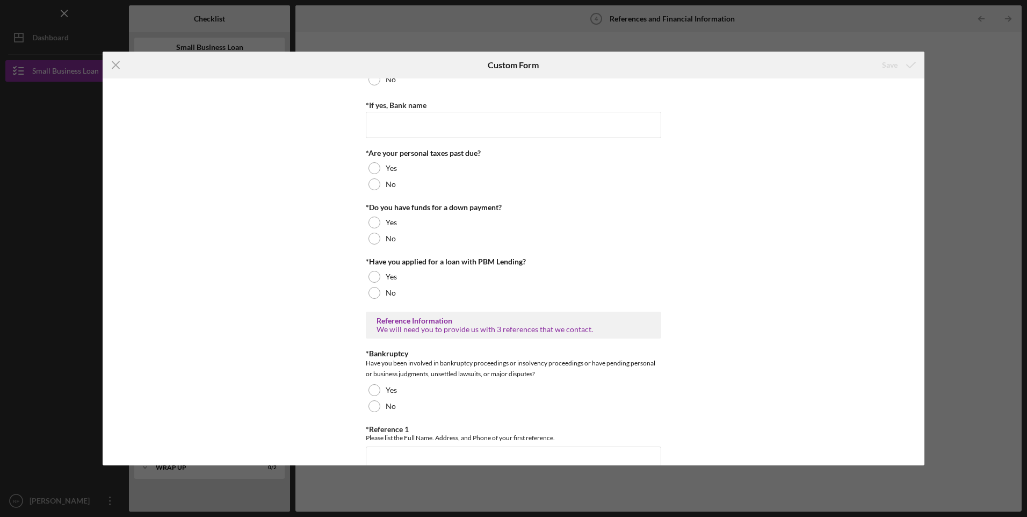
scroll to position [161, 0]
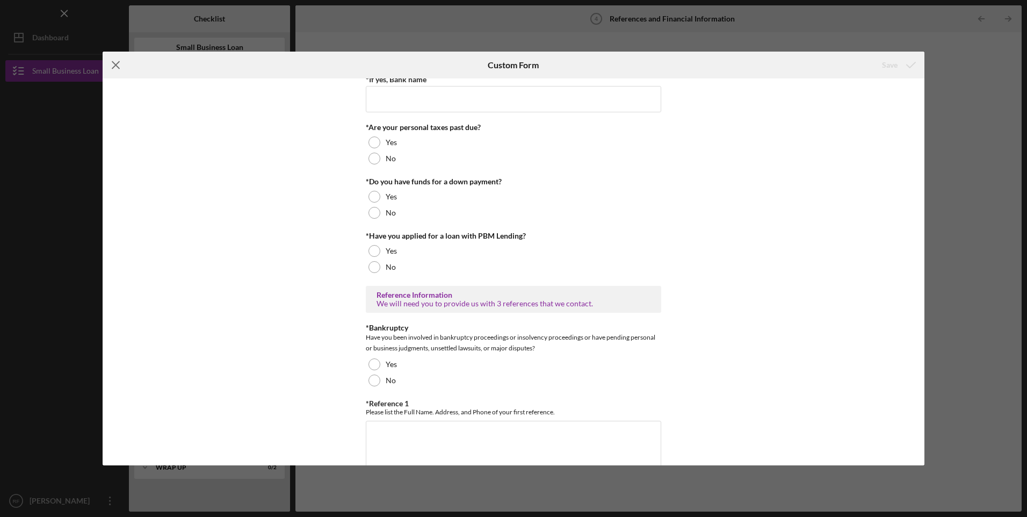
click at [118, 66] on icon "Icon/Menu Close" at bounding box center [116, 65] width 27 height 27
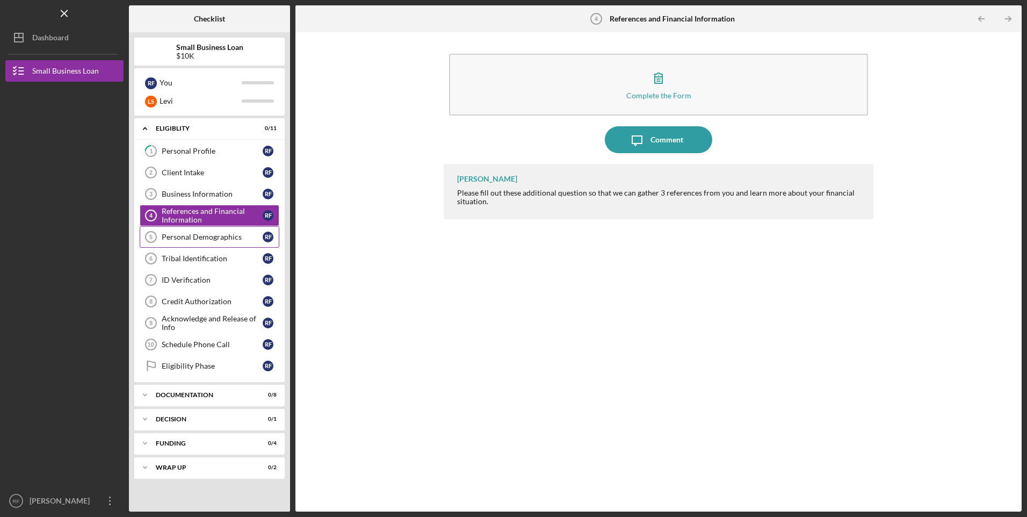
click at [184, 232] on link "Personal Demographics 5 Personal Demographics R F" at bounding box center [210, 236] width 140 height 21
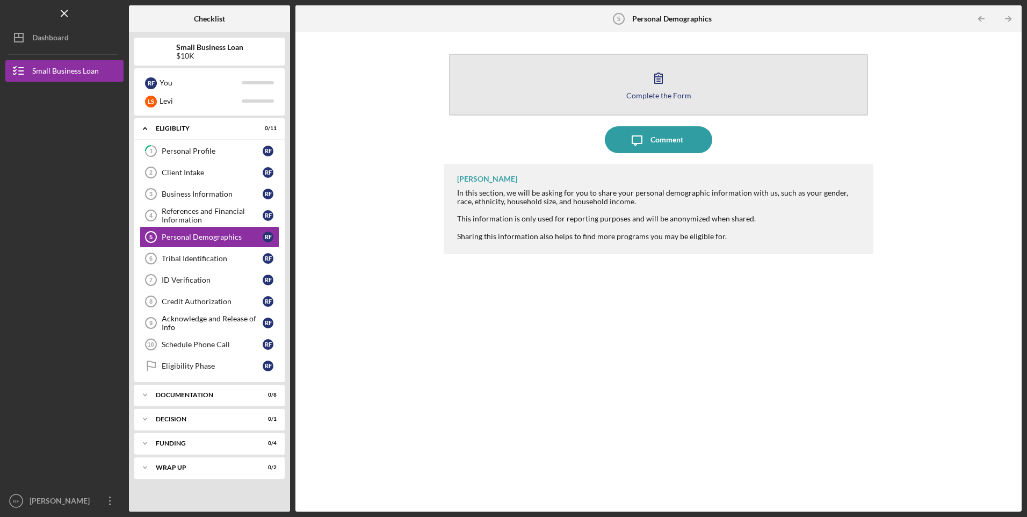
click at [642, 96] on div "Complete the Form" at bounding box center [658, 95] width 65 height 8
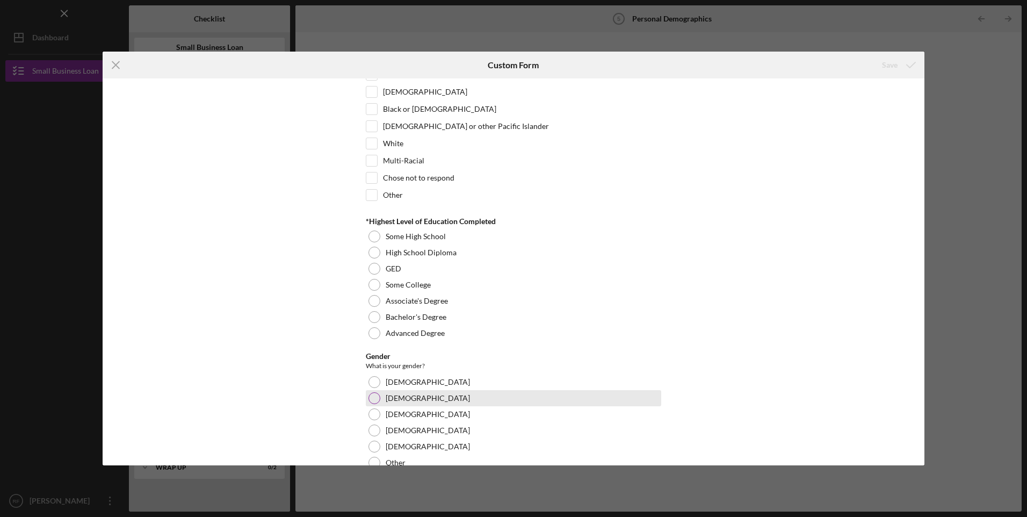
scroll to position [322, 0]
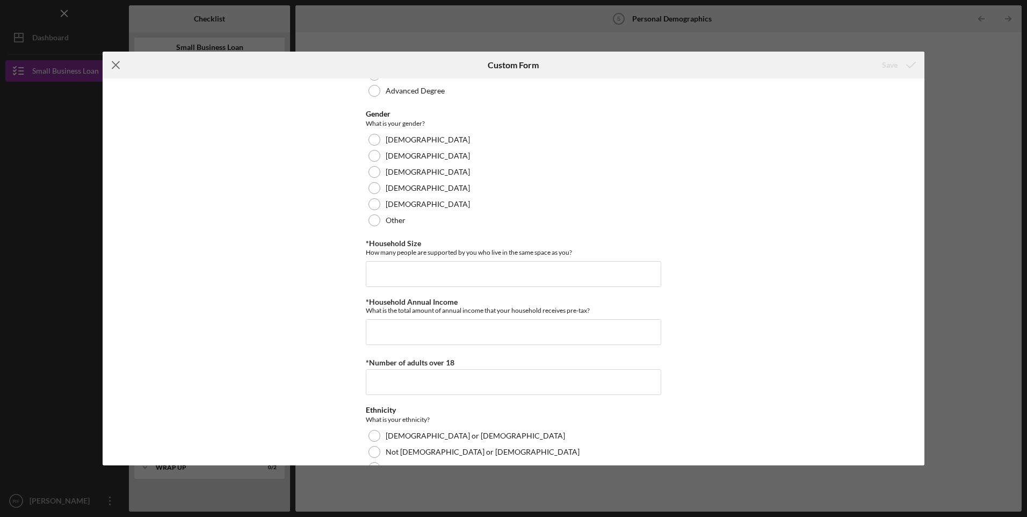
click at [120, 66] on icon "Icon/Menu Close" at bounding box center [116, 65] width 27 height 27
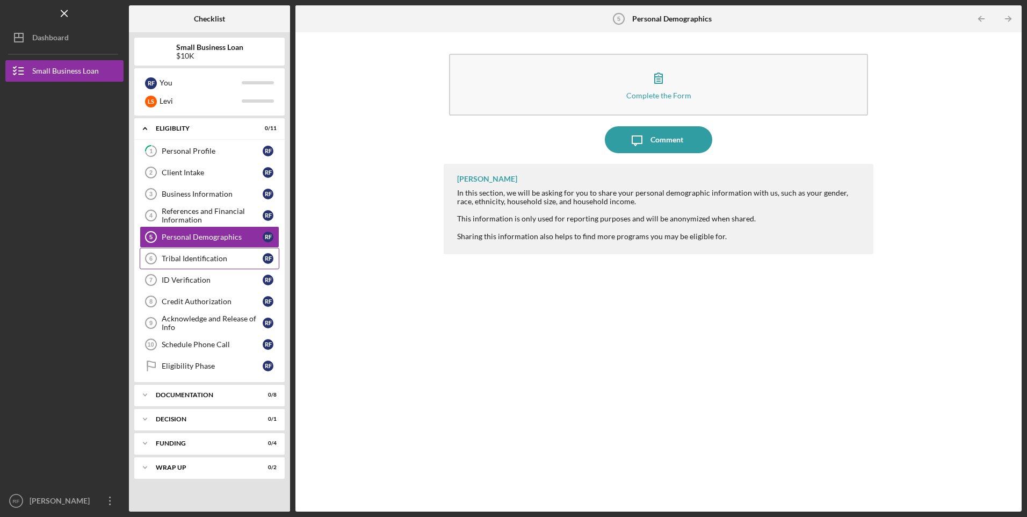
click at [195, 257] on div "Tribal Identification" at bounding box center [212, 258] width 101 height 9
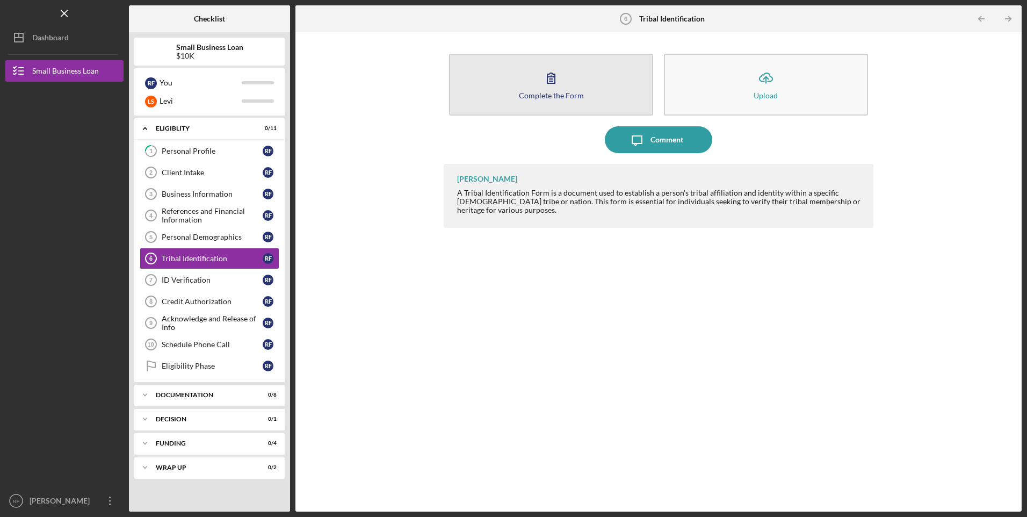
click at [568, 91] on div "Complete the Form" at bounding box center [551, 95] width 65 height 8
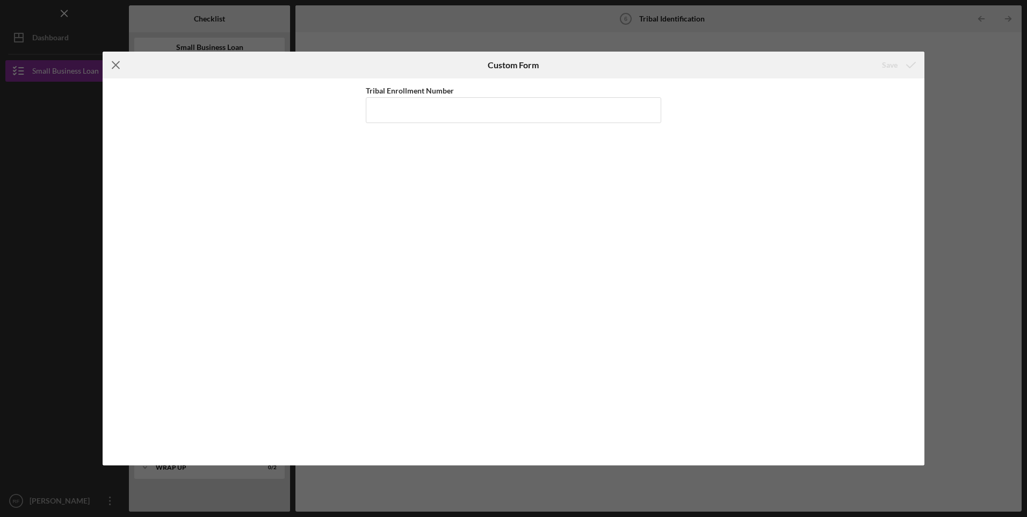
click at [118, 68] on line at bounding box center [115, 65] width 7 height 7
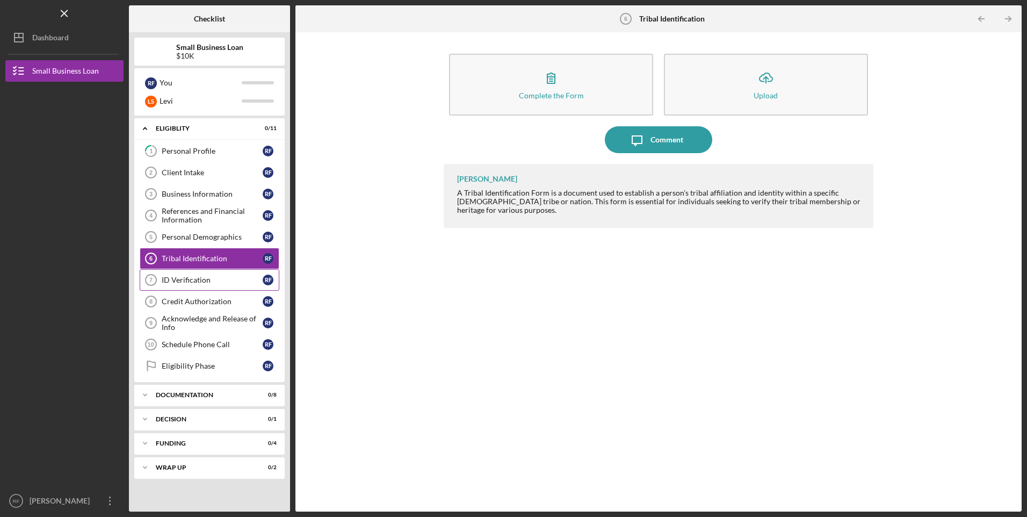
click at [191, 280] on div "ID Verification" at bounding box center [212, 279] width 101 height 9
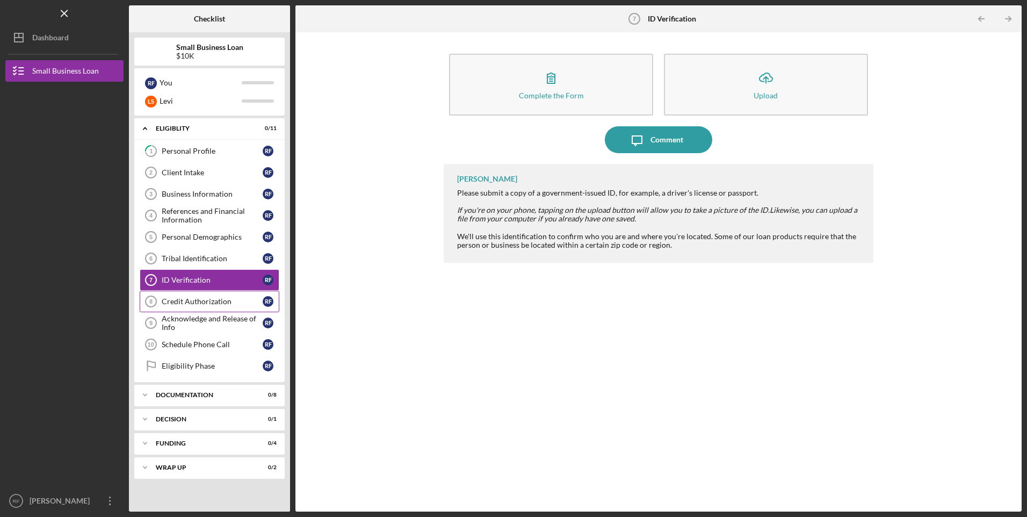
click at [206, 304] on div "Credit Authorization" at bounding box center [212, 301] width 101 height 9
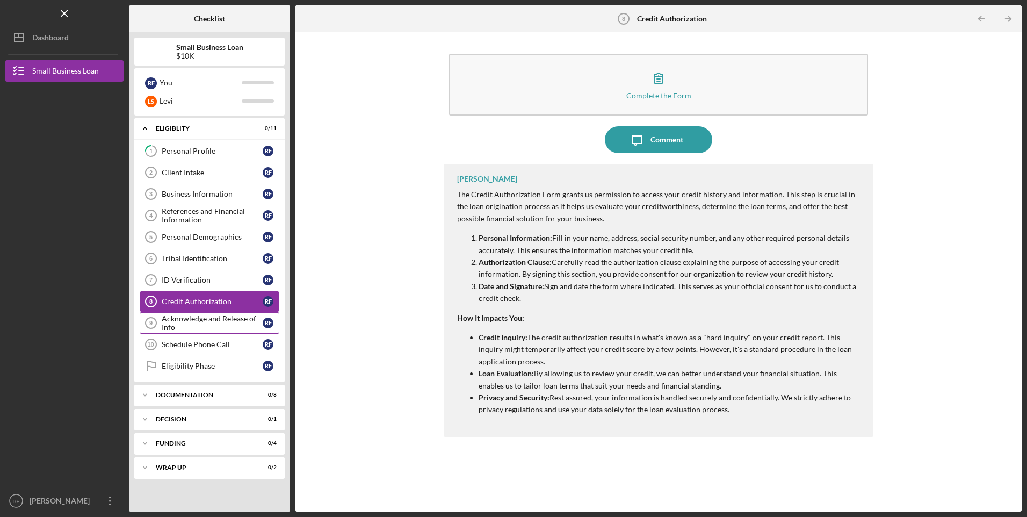
click at [196, 322] on div "Acknowledge and Release of Info" at bounding box center [212, 322] width 101 height 17
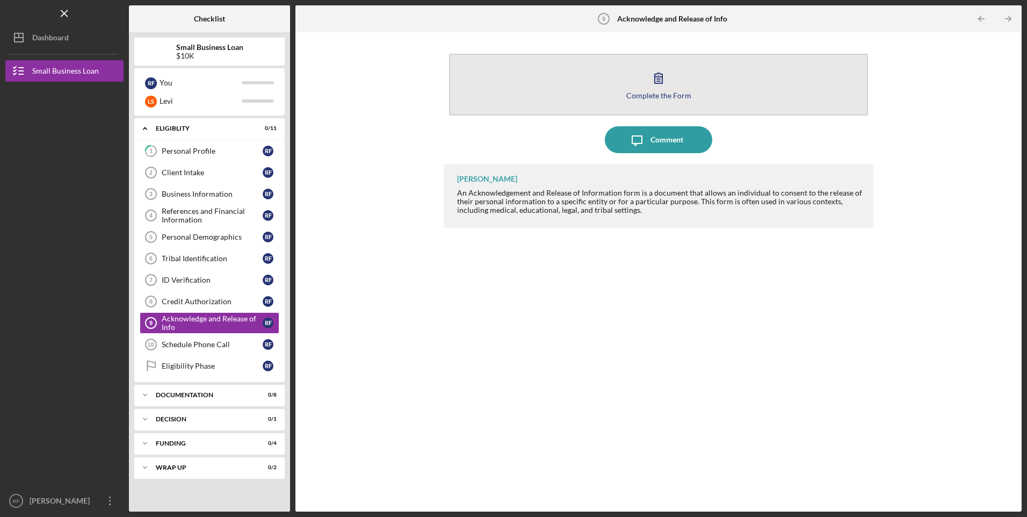
click at [659, 96] on div "Complete the Form" at bounding box center [658, 95] width 65 height 8
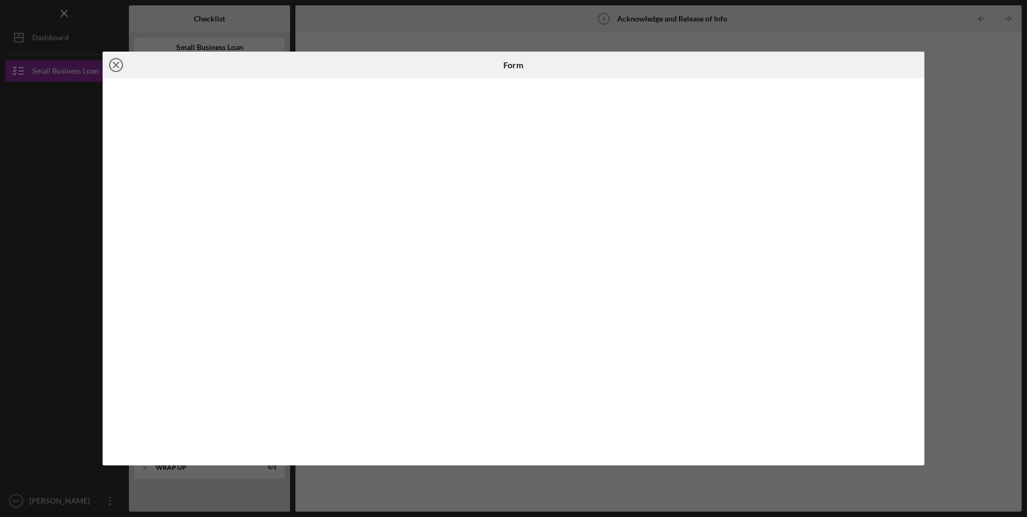
click at [114, 65] on icon "Icon/Close" at bounding box center [116, 65] width 27 height 27
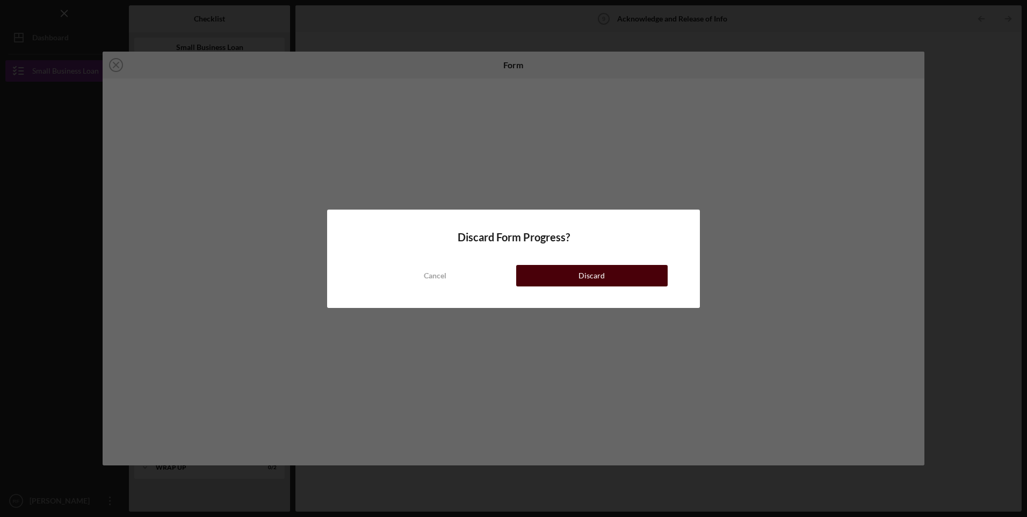
click at [580, 279] on div "Discard" at bounding box center [591, 275] width 26 height 21
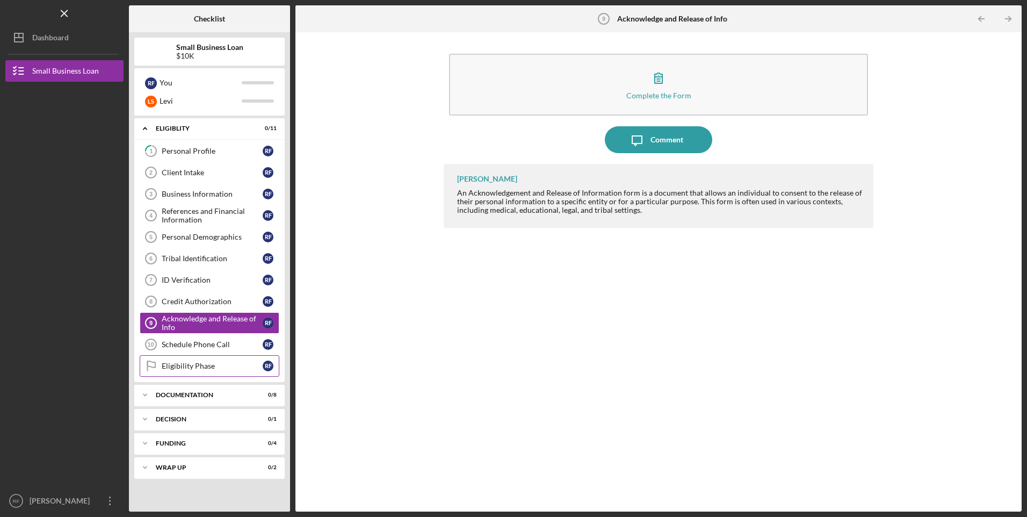
click at [213, 367] on div "Eligibility Phase" at bounding box center [212, 365] width 101 height 9
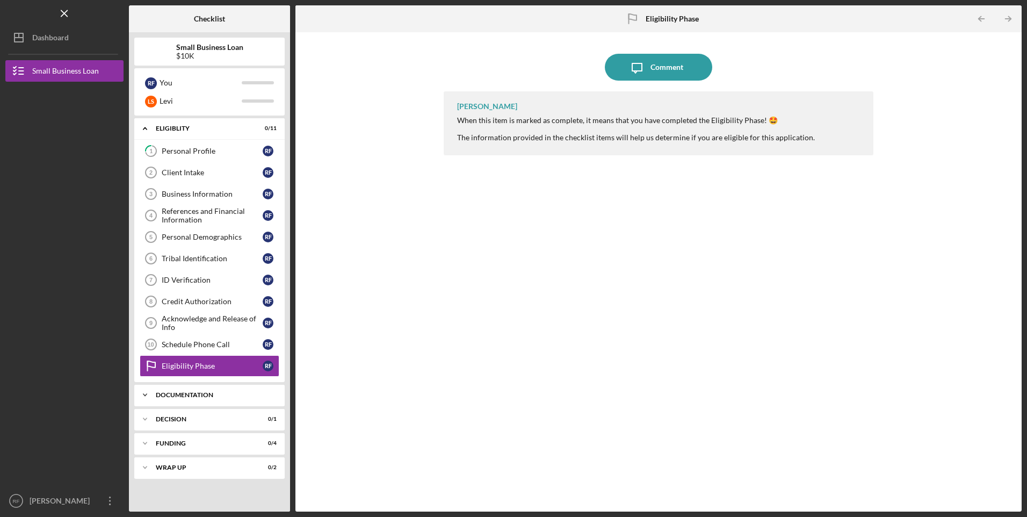
click at [172, 392] on div "Documentation" at bounding box center [213, 394] width 115 height 6
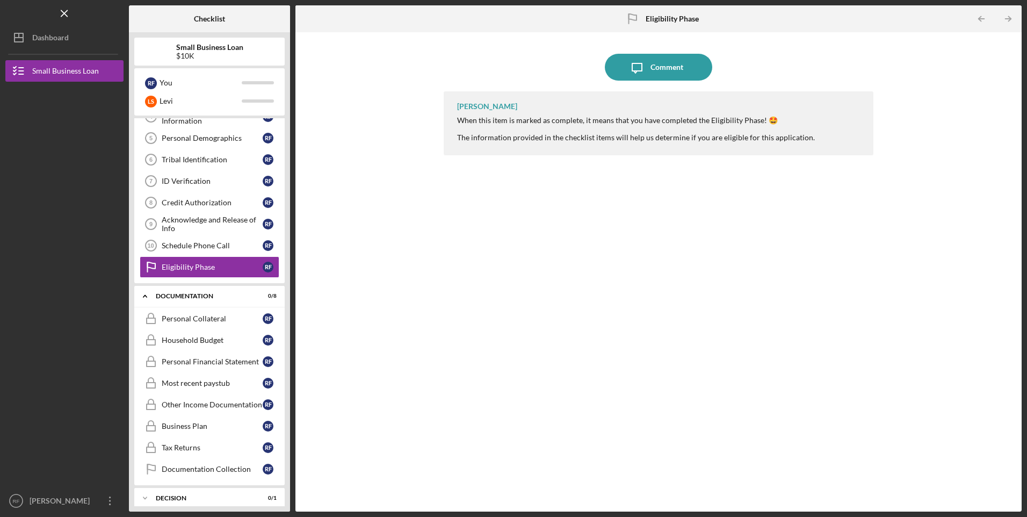
scroll to position [107, 0]
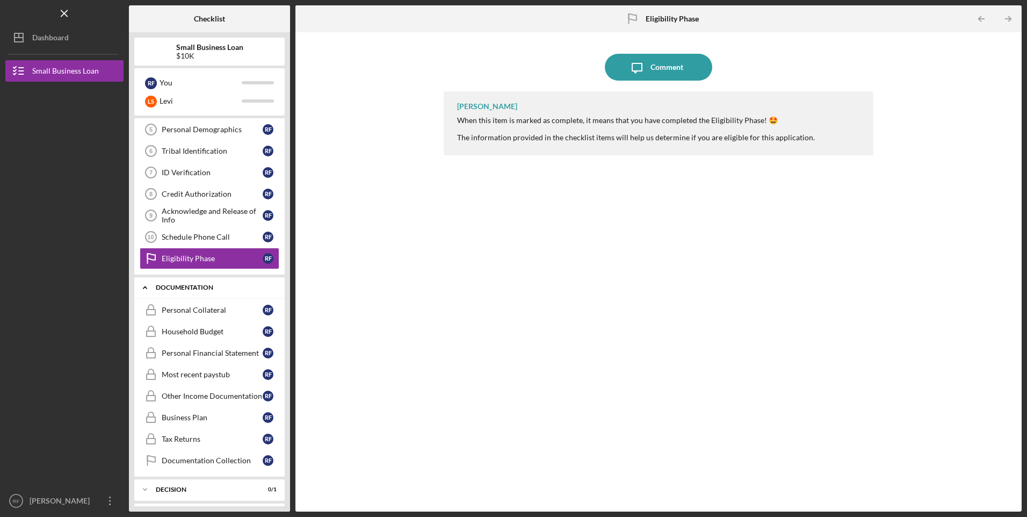
click at [184, 284] on div "Documentation" at bounding box center [213, 287] width 115 height 6
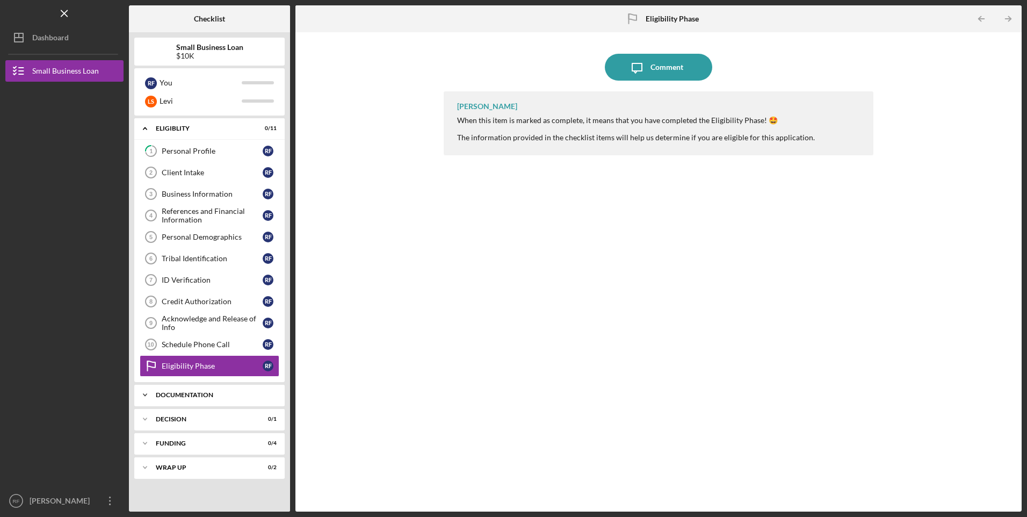
click at [180, 396] on div "Documentation" at bounding box center [213, 394] width 115 height 6
click at [164, 126] on div "Eligiblity" at bounding box center [213, 128] width 115 height 6
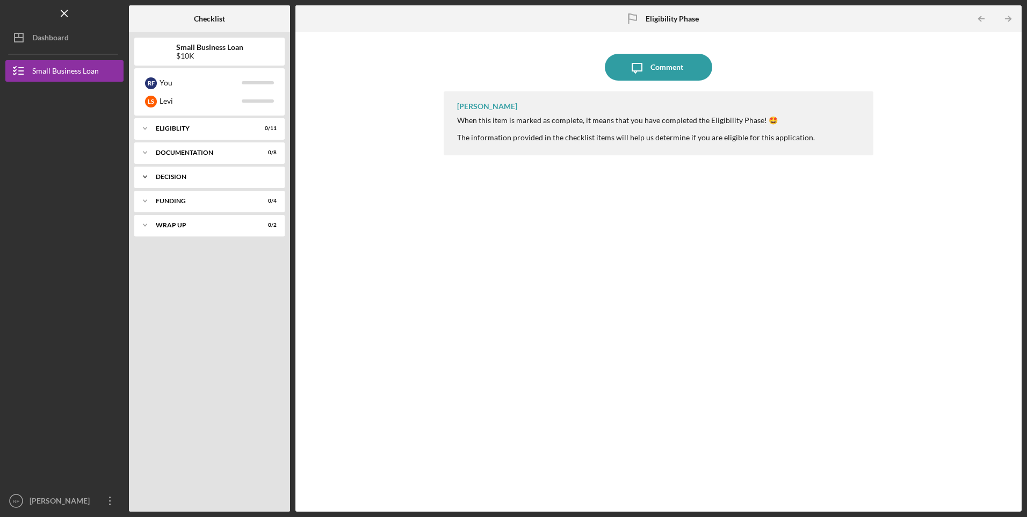
click at [178, 183] on div "Icon/Expander Decision 0 / 1" at bounding box center [209, 176] width 150 height 21
click at [175, 170] on div "Icon/Expander Decision 0 / 1" at bounding box center [209, 177] width 150 height 22
click at [177, 202] on div "Funding" at bounding box center [213, 201] width 115 height 6
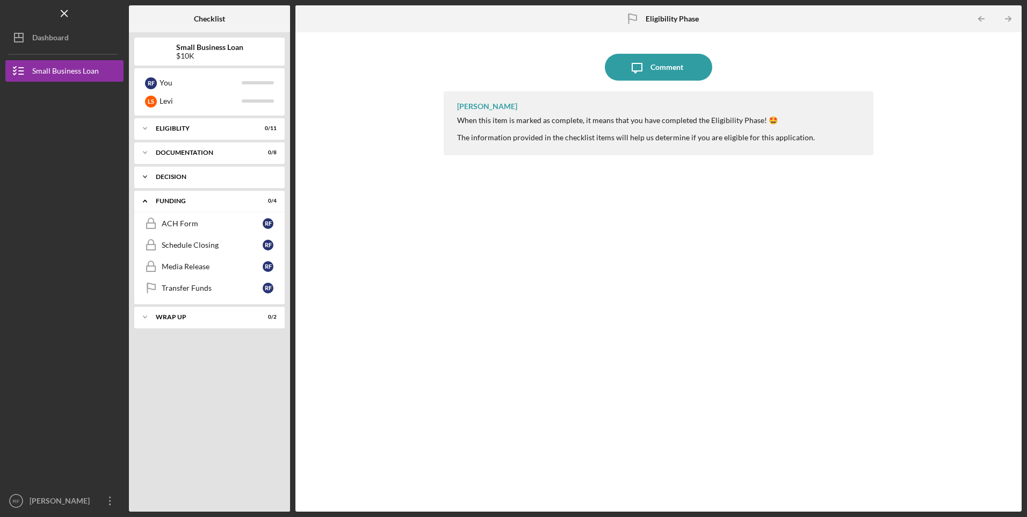
click at [185, 180] on div "Icon/Expander Decision 0 / 1" at bounding box center [209, 176] width 150 height 21
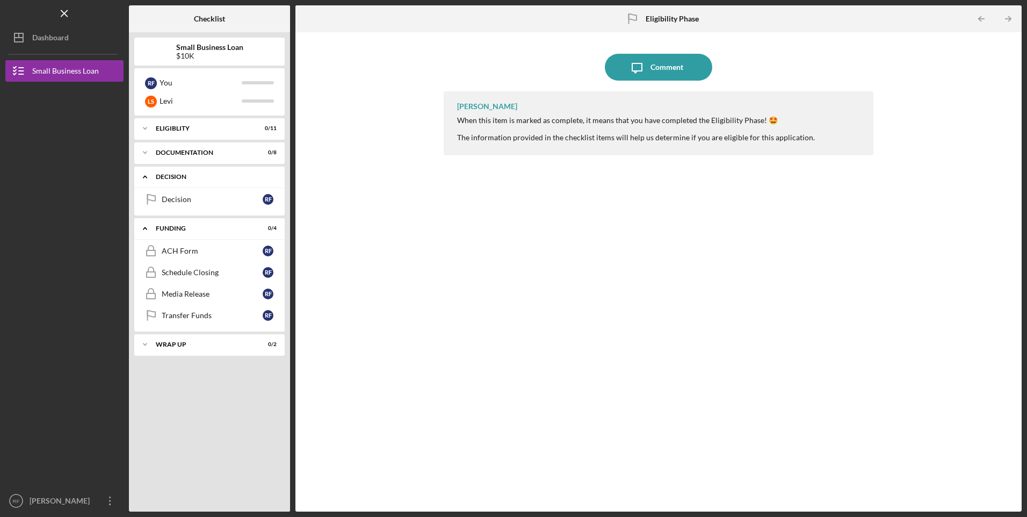
click at [184, 180] on div "Icon/Expander Decision 0 / 1" at bounding box center [209, 177] width 150 height 22
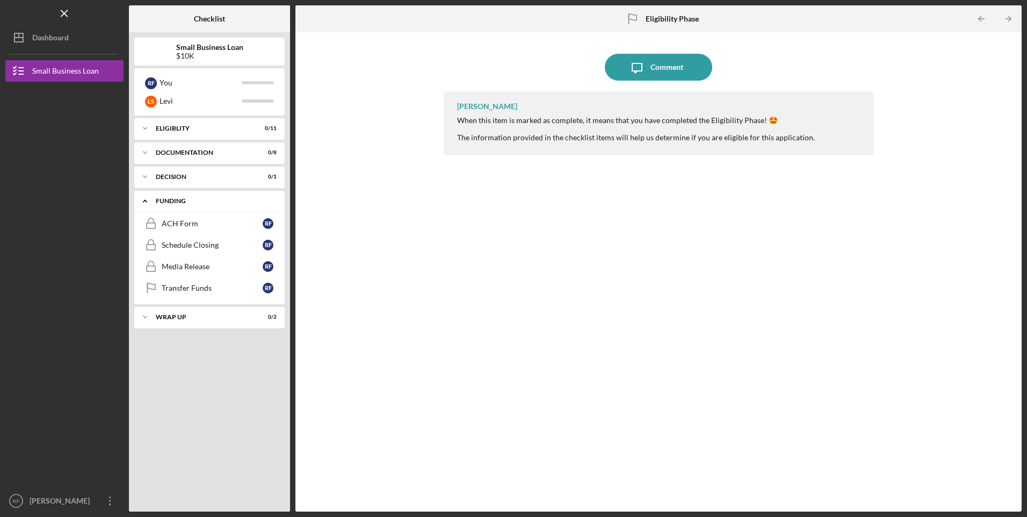
click at [180, 202] on div "Funding" at bounding box center [213, 201] width 115 height 6
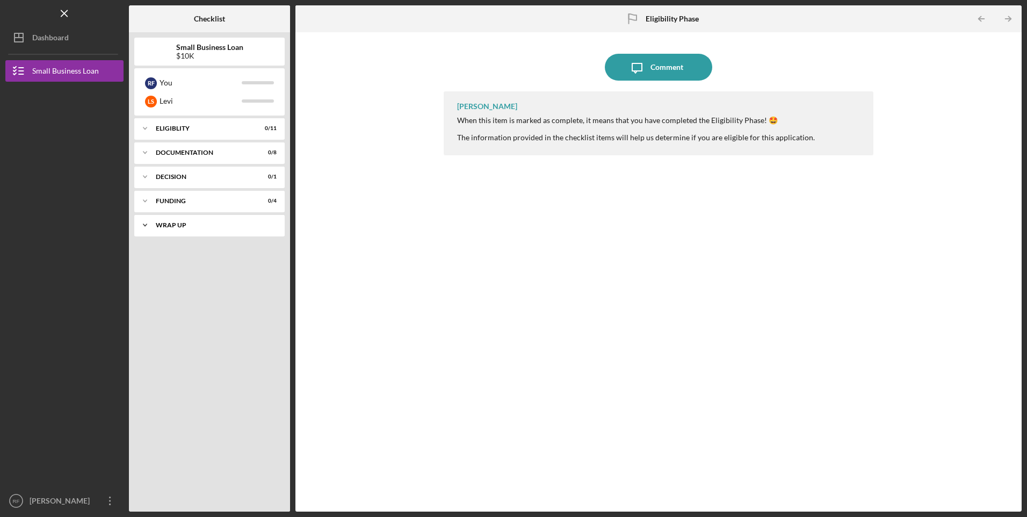
click at [181, 224] on div "Wrap up" at bounding box center [213, 225] width 115 height 6
click at [178, 223] on div "Wrap up" at bounding box center [213, 225] width 115 height 6
click at [185, 126] on div "Eligiblity" at bounding box center [213, 128] width 115 height 6
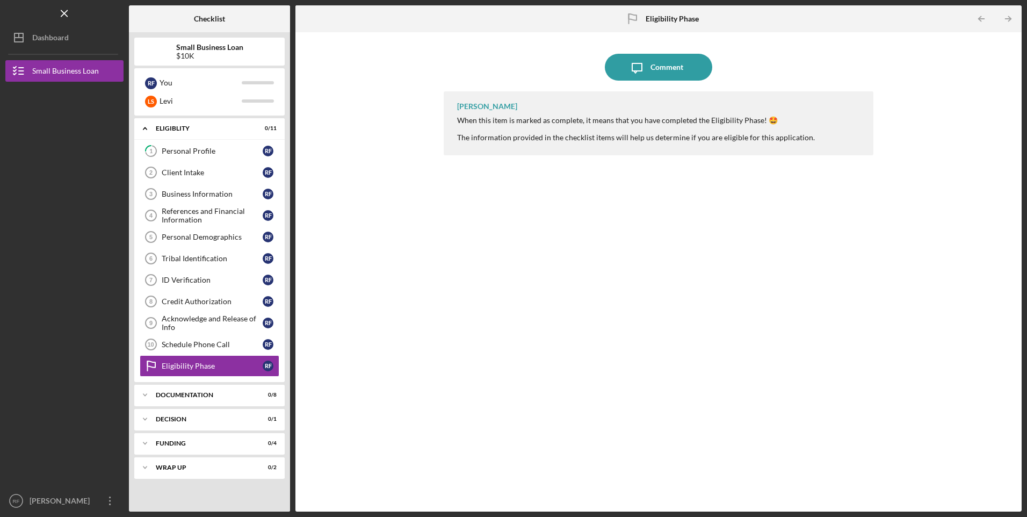
click at [184, 55] on div "$10K" at bounding box center [209, 56] width 67 height 9
click at [352, 151] on div "Icon/Message Comment [PERSON_NAME] When this item is marked as complete, it mea…" at bounding box center [658, 272] width 715 height 468
click at [228, 195] on div "Business Information" at bounding box center [212, 194] width 101 height 9
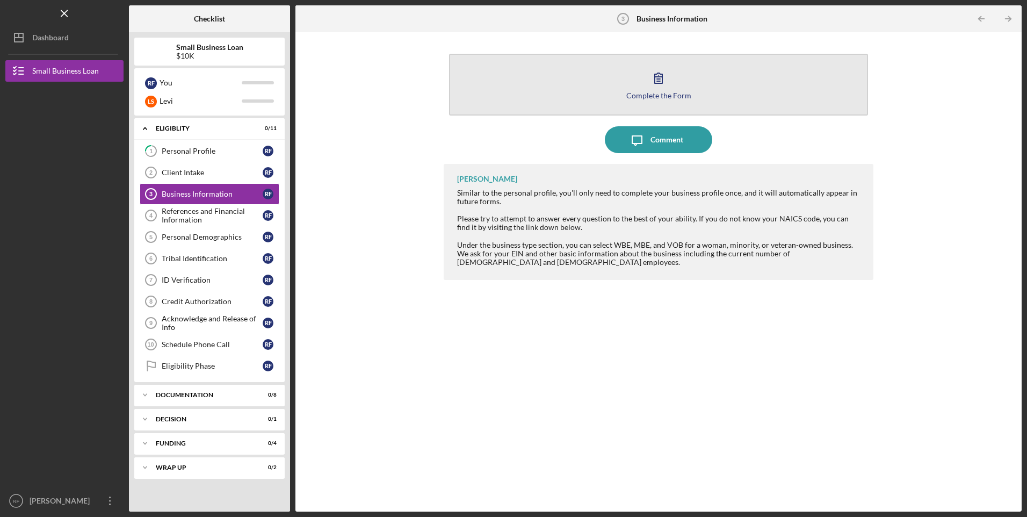
click at [641, 97] on div "Complete the Form" at bounding box center [658, 95] width 65 height 8
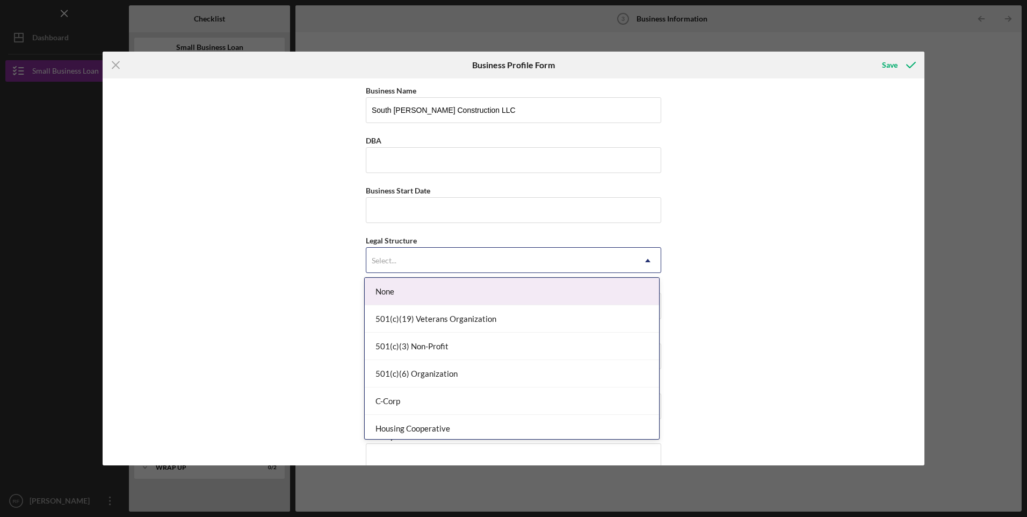
click at [402, 257] on div "Select..." at bounding box center [500, 260] width 268 height 25
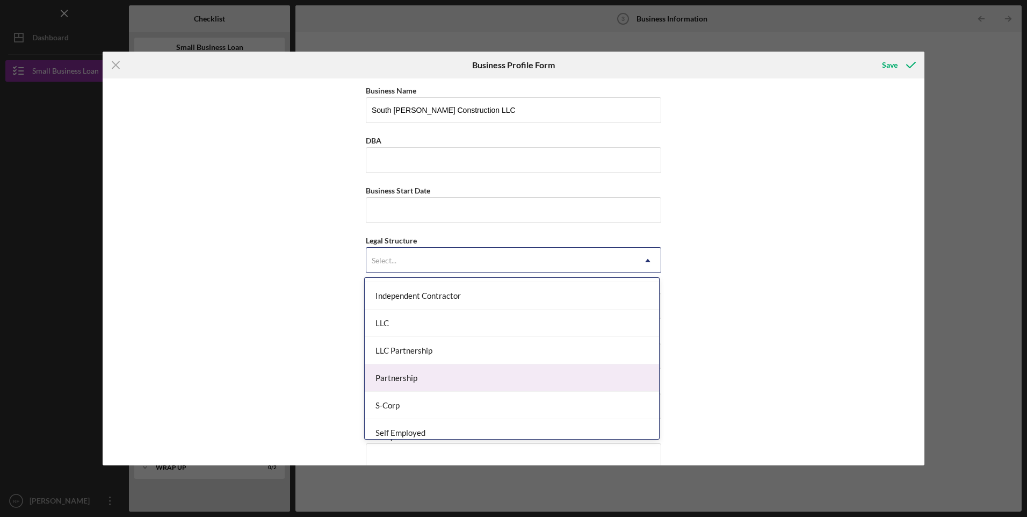
scroll to position [161, 0]
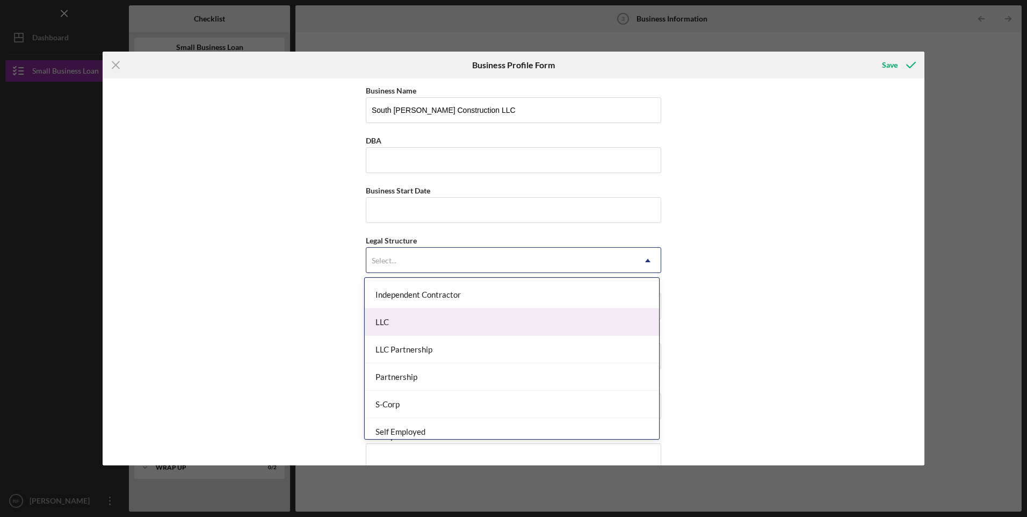
click at [434, 321] on div "LLC" at bounding box center [512, 321] width 294 height 27
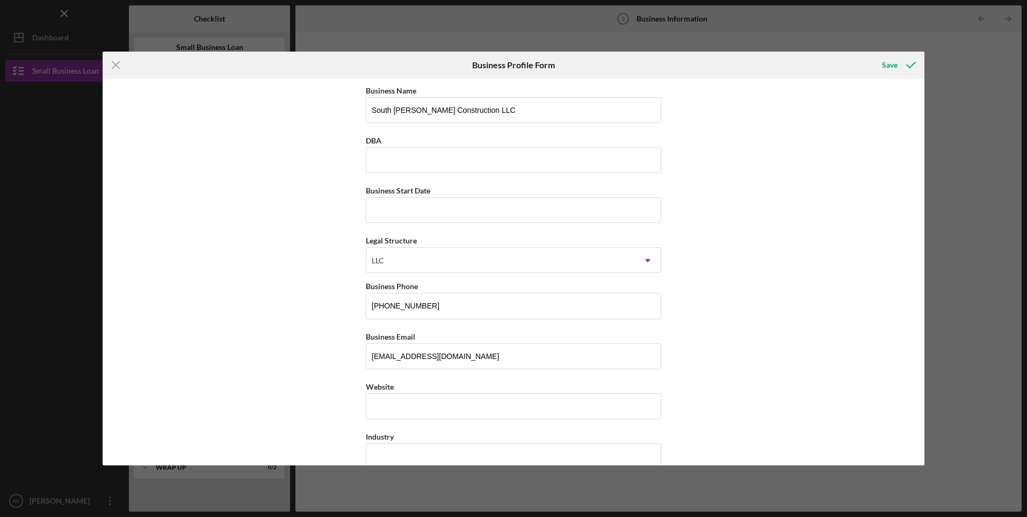
click at [326, 318] on div "Business Name South [PERSON_NAME] Construction LLC DBA Business Start Date Lega…" at bounding box center [513, 271] width 821 height 387
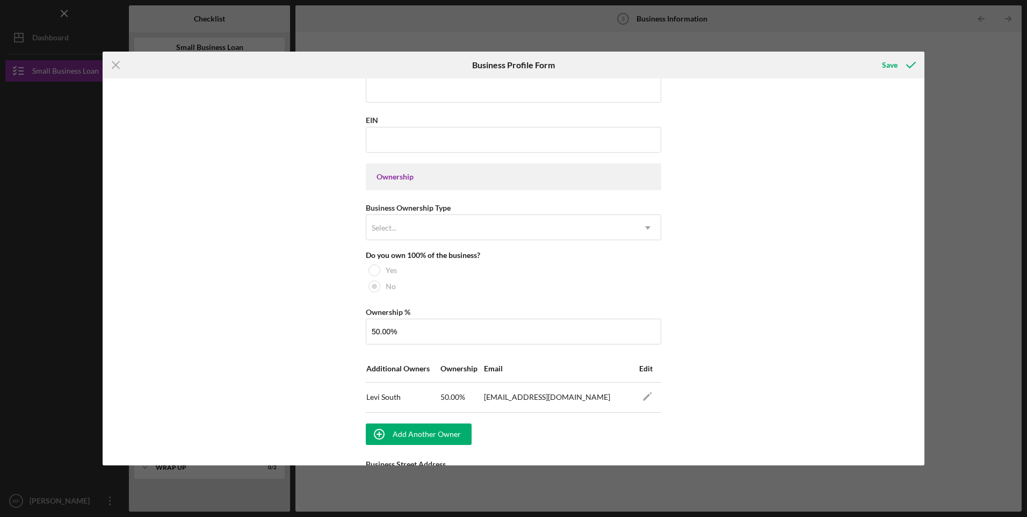
scroll to position [430, 0]
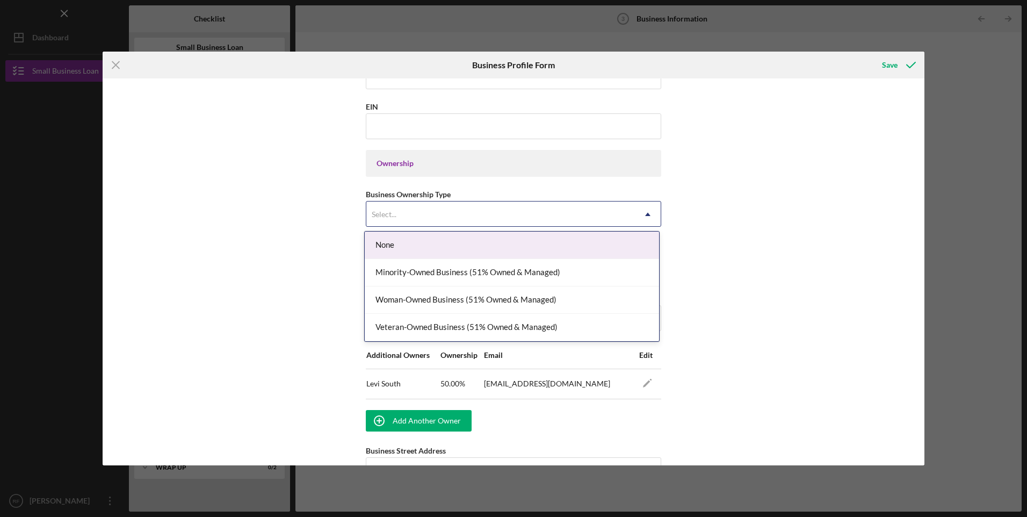
click at [472, 212] on div "Select..." at bounding box center [500, 214] width 268 height 25
click at [439, 248] on div "None" at bounding box center [512, 244] width 294 height 27
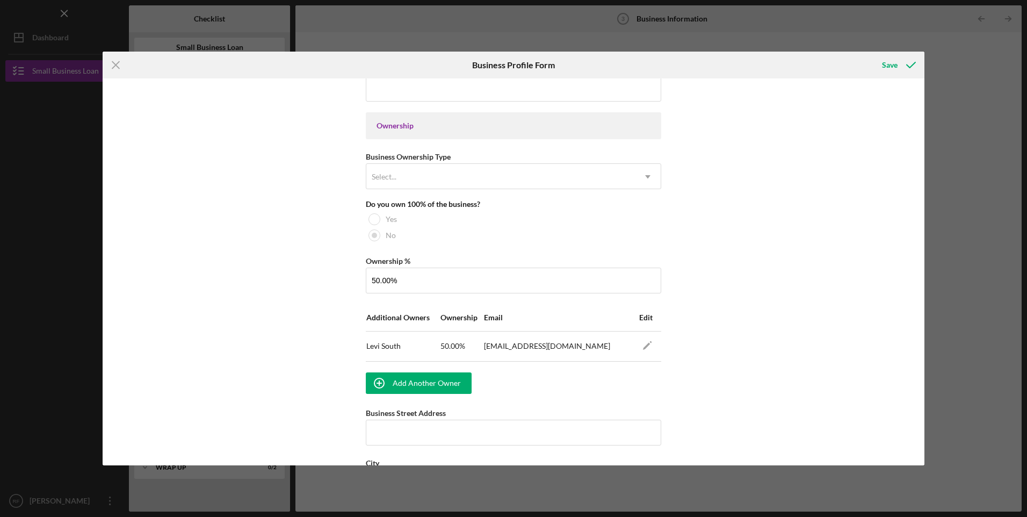
scroll to position [483, 0]
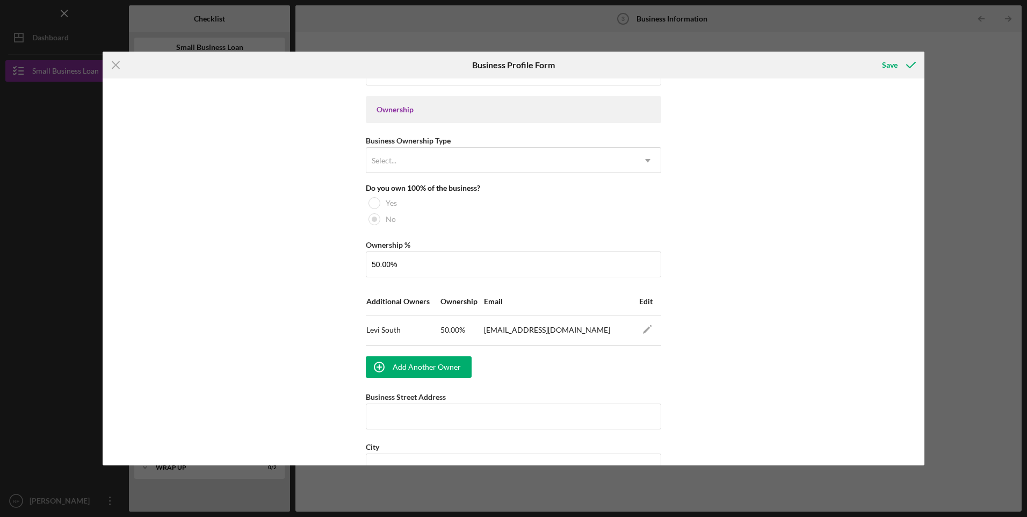
click at [283, 319] on div "Business Name South [PERSON_NAME] Construction LLC DBA Business Start Date Lega…" at bounding box center [513, 271] width 821 height 387
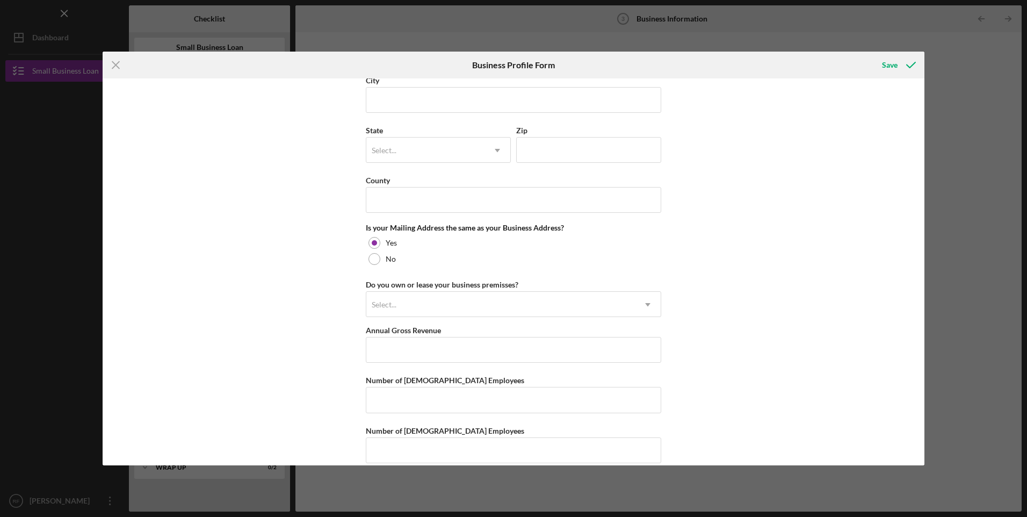
scroll to position [859, 0]
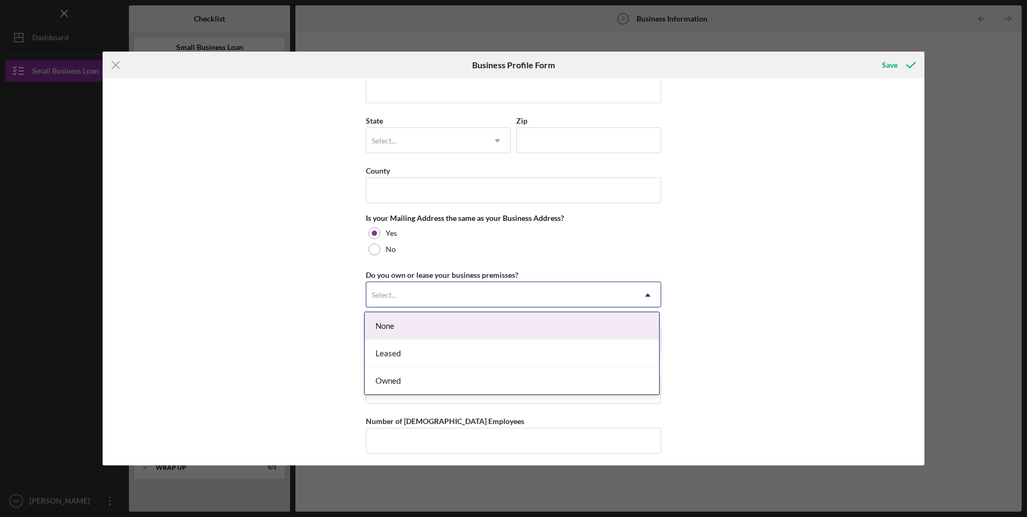
click at [498, 293] on div "Select..." at bounding box center [500, 294] width 268 height 25
click at [419, 326] on div "None" at bounding box center [512, 325] width 294 height 27
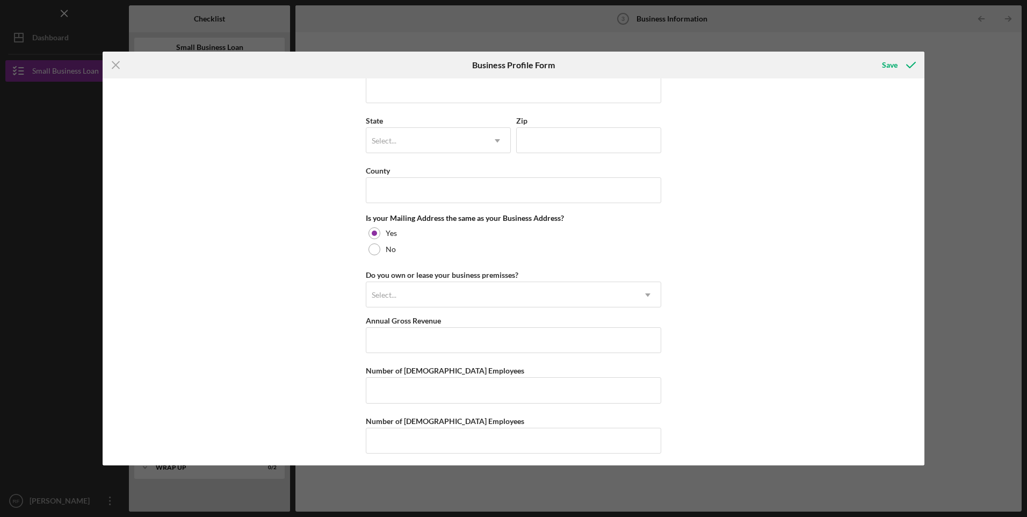
click at [292, 325] on div "Business Name South [PERSON_NAME] Construction LLC DBA Business Start Date Lega…" at bounding box center [513, 271] width 821 height 387
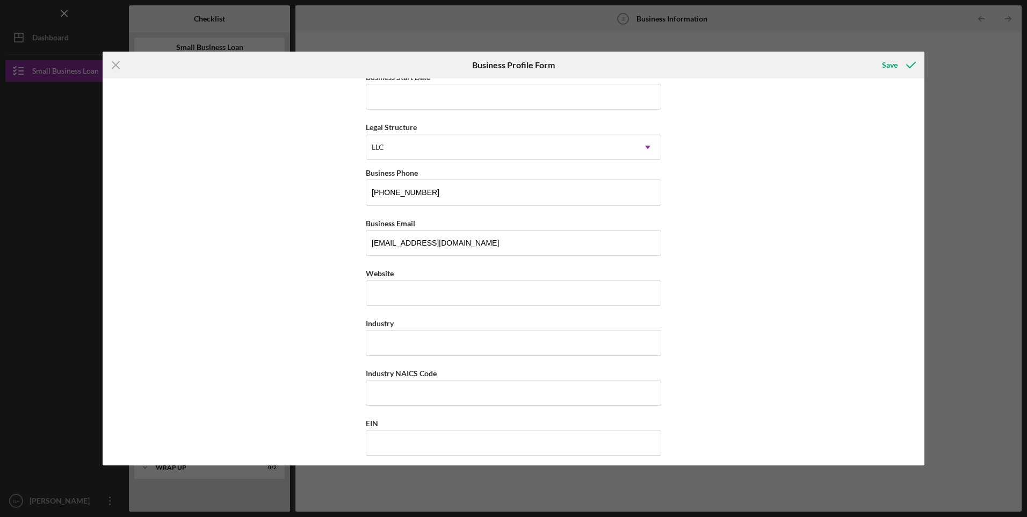
scroll to position [0, 0]
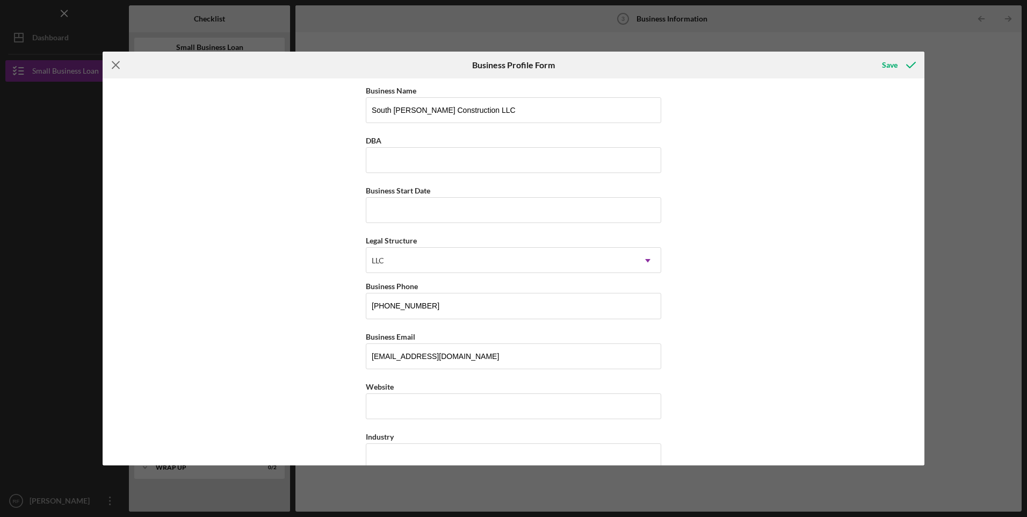
click at [116, 68] on icon "Icon/Menu Close" at bounding box center [116, 65] width 27 height 27
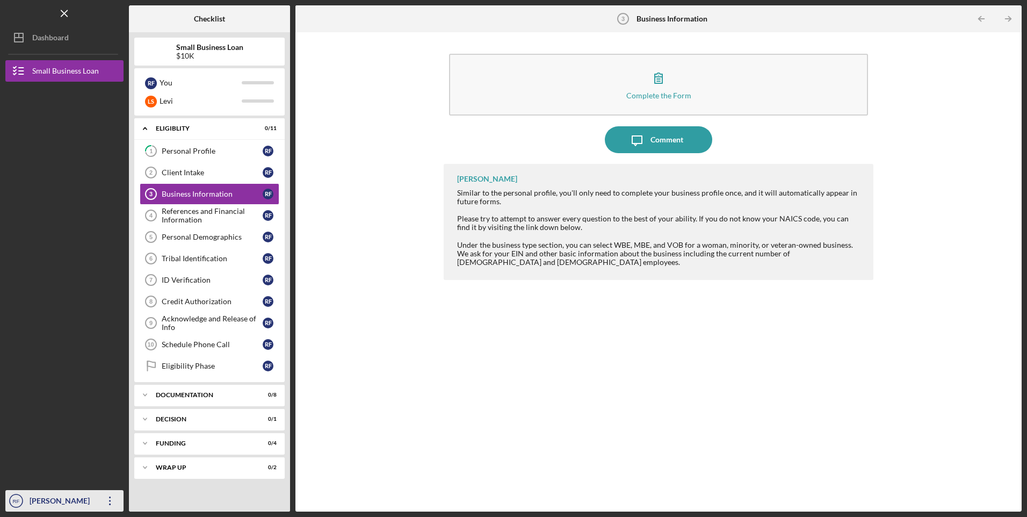
click at [19, 499] on text "RF" at bounding box center [16, 501] width 7 height 6
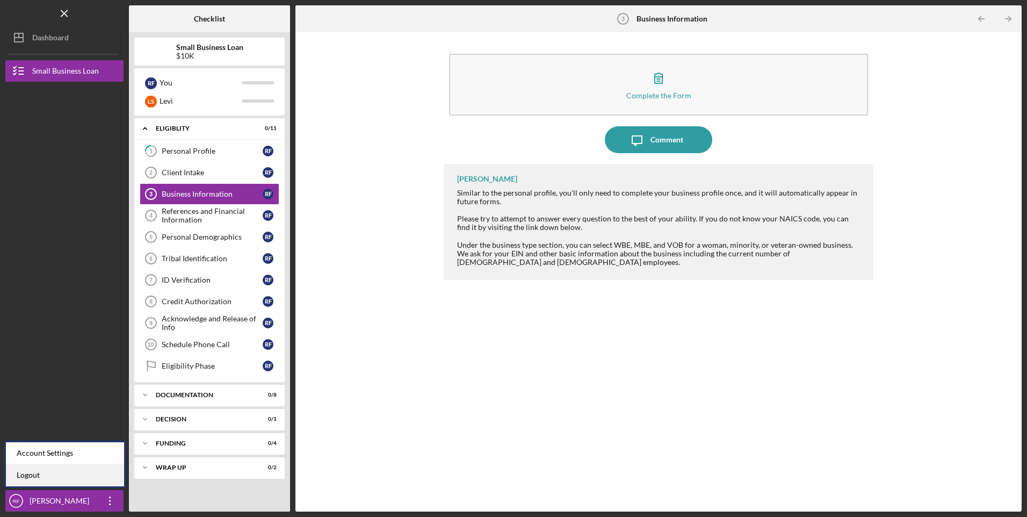
click at [70, 475] on link "Logout" at bounding box center [65, 475] width 118 height 22
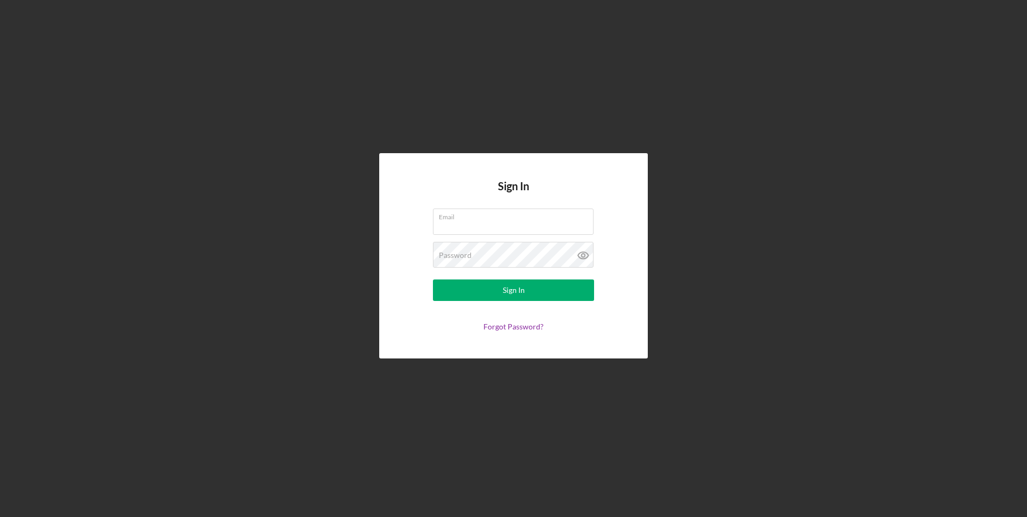
type input "South [PERSON_NAME] Construction LLC"
